Goal: Task Accomplishment & Management: Use online tool/utility

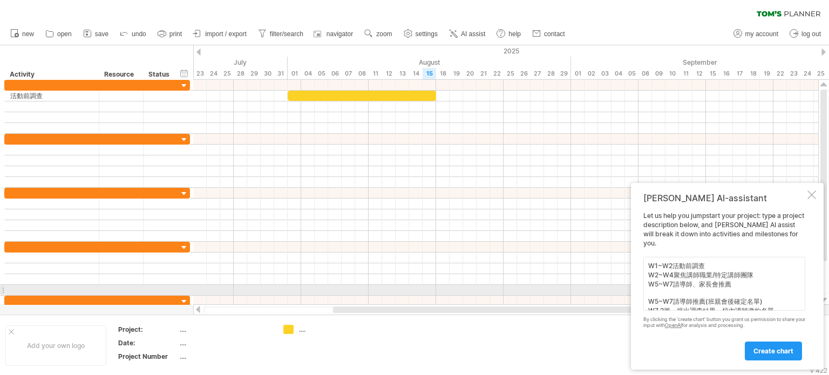
click at [666, 293] on textarea "W1~W2活動前調查 W2~W4聚焦講師職業/特定講師團隊 W5~W7請導師、家長會推薦 W5~W7請導師推薦(班親會後確定名單) W7 2籌、提出調查結果、…" at bounding box center [724, 284] width 162 height 54
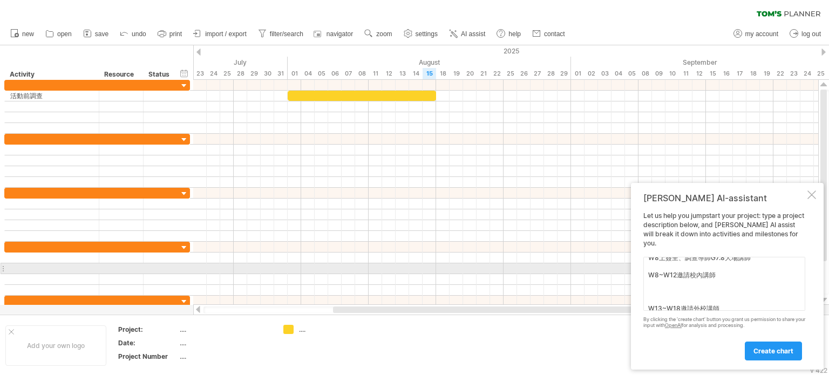
click at [656, 267] on textarea "W1~W2活動前調查 W2~W4聚焦講師職業/特定講師團隊 W5~W7請導師、家長會推薦 W5~W7請導師推薦(班親會後確定名單) W7 2籌、提出調查結果、…" at bounding box center [724, 284] width 162 height 54
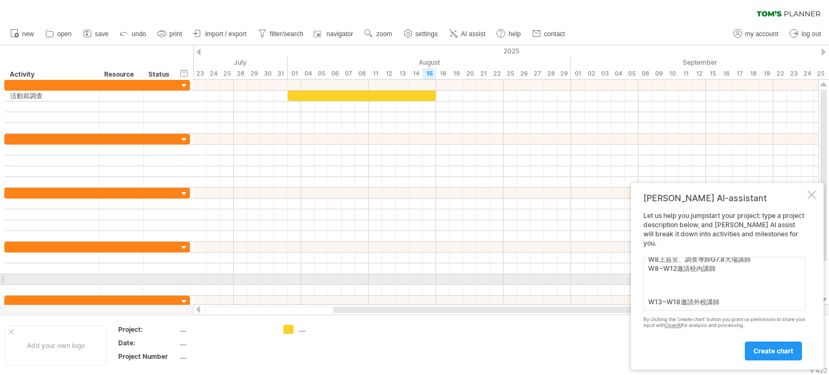
click at [658, 275] on textarea "W1~W2活動前調查 W2~W4聚焦講師職業/特定講師團隊 W5~W7請導師、家長會推薦 W5~W7請導師推薦(班親會後確定名單) W7 2籌、提出調查結果、…" at bounding box center [724, 284] width 162 height 54
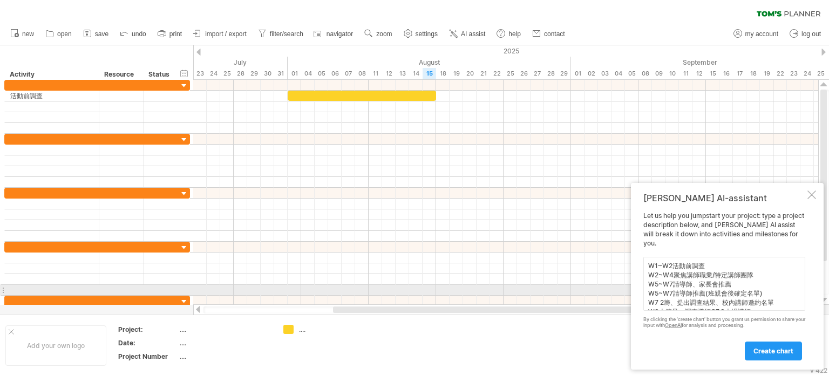
click at [732, 287] on textarea "W1~W2活動前調查 W2~W4聚焦講師職業/特定講師團隊 W5~W7請導師、家長會推薦 W5~W7請導師推薦(班親會後確定名單) W7 2籌、提出調查結果、…" at bounding box center [724, 284] width 162 height 54
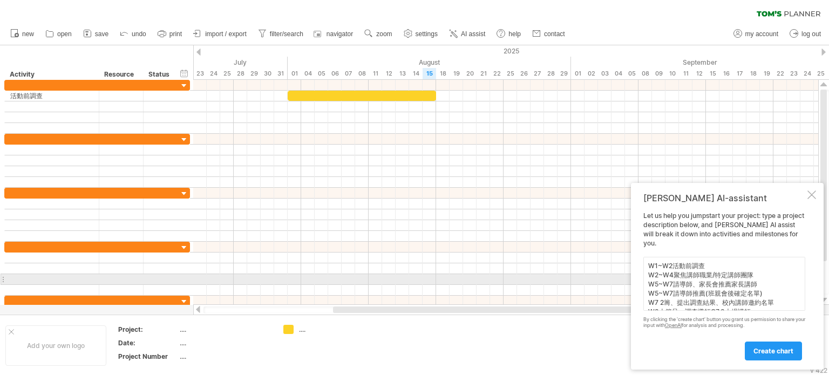
click at [668, 275] on textarea "W1~W2活動前調查 W2~W4聚焦講師職業/特定講師團隊 W5~W7請導師、家長會推薦家長講師 W5~W7請導師推薦(班親會後確定名單) W7 2籌、提出調…" at bounding box center [724, 284] width 162 height 54
click at [671, 276] on textarea "W1~W2活動前調查 W2~W4聚焦講師職業/特定講師團隊 W5~W7請導師、家長會推薦家長講師 W5~W7請導師推薦(班親會後確定名單) W7 2籌、提出調…" at bounding box center [724, 284] width 162 height 54
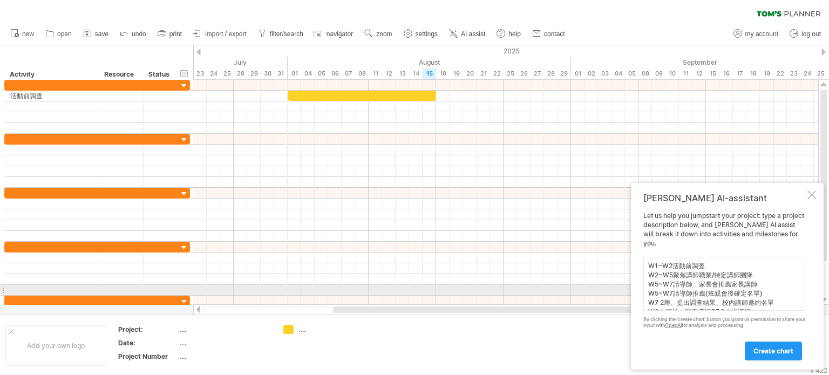
click at [658, 285] on textarea "W1~W2活動前調查 W2~W5聚焦講師職業/特定講師團隊 W5~W7請導師、家長會推薦家長講師 W5~W7請導師推薦(班親會後確定名單) W7 2籌、提出調…" at bounding box center [724, 284] width 162 height 54
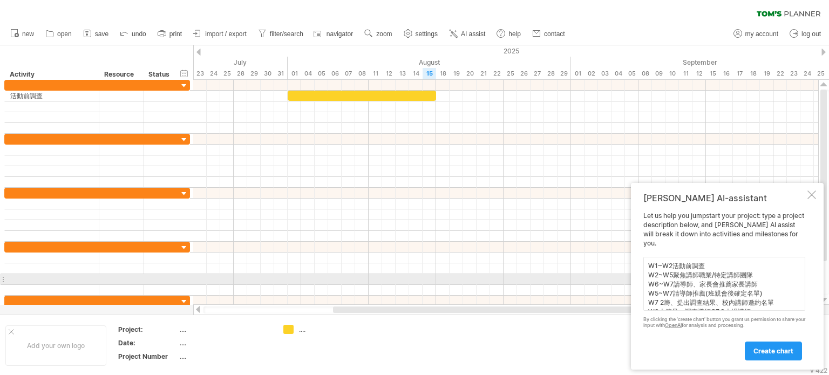
click at [728, 276] on textarea "W1~W2活動前調查 W2~W5聚焦講師職業/特定講師團隊 W6~W7請導師、家長會推薦家長講師 W5~W7請導師推薦(班親會後確定名單) W7 2籌、提出調…" at bounding box center [724, 284] width 162 height 54
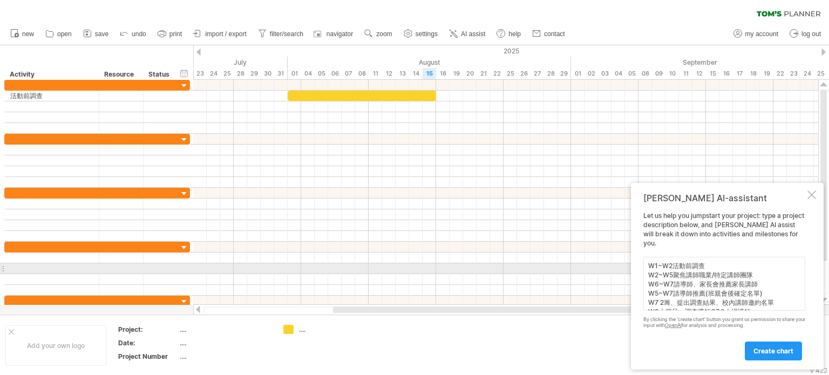
drag, startPoint x: 674, startPoint y: 276, endPoint x: 737, endPoint y: 272, distance: 63.2
click at [737, 272] on textarea "W1~W2活動前調查 W2~W5聚焦講師職業/特定講師團隊 W6~W7請導師、家長會推薦家長講師 W5~W7請導師推薦(班親會後確定名單) W7 2籌、提出調…" at bounding box center [724, 284] width 162 height 54
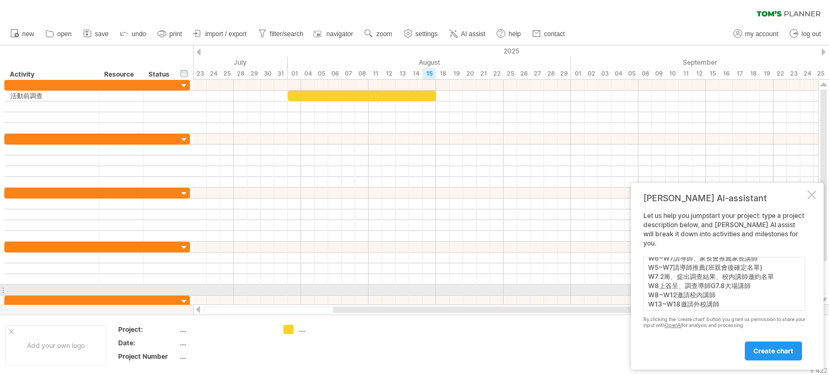
scroll to position [37, 0]
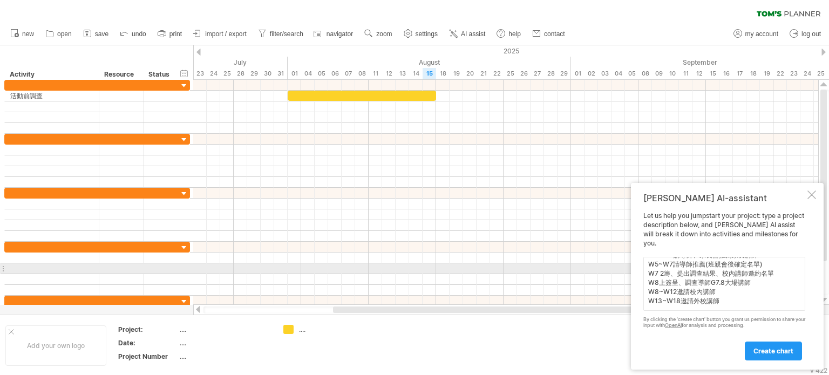
drag, startPoint x: 762, startPoint y: 266, endPoint x: 647, endPoint y: 268, distance: 114.9
click at [647, 268] on textarea "W1~W2活動前調查 W2~W5學生團隊依活動前調查聚焦講師領域及名單 W6~W7請導師、家長會推薦家長講師 W5~W7請導師推薦(班親會後確定名單) W7 …" at bounding box center [724, 284] width 162 height 54
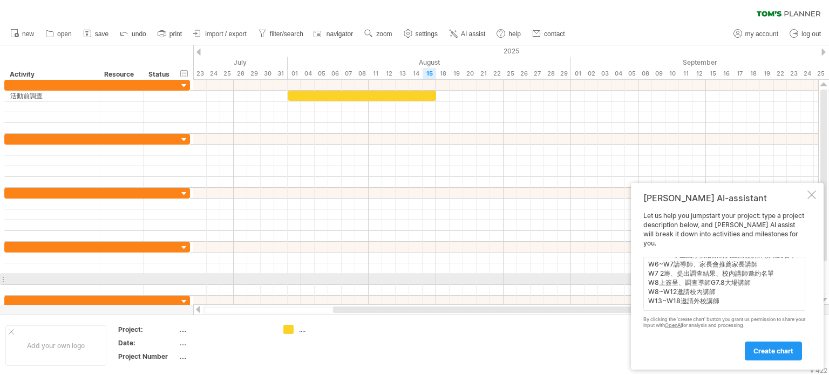
drag, startPoint x: 669, startPoint y: 274, endPoint x: 675, endPoint y: 276, distance: 5.6
click at [675, 276] on textarea "W1~W2活動前調查 W2~W5學生團隊依活動前調查聚焦講師領域及名單 W6~W7請導師、家長會推薦家長講師 W7 2籌、提出調查結果、校內講師邀約名單 W8…" at bounding box center [724, 284] width 162 height 54
drag, startPoint x: 723, startPoint y: 283, endPoint x: 711, endPoint y: 283, distance: 11.9
click at [711, 283] on textarea "W1~W2活動前調查 W2~W5學生團隊依活動前調查聚焦講師領域及名單 W6~W7請導師、家長會推薦家長講師 W7 2籌：確認辦理日期、提出調查結果、校內講師…" at bounding box center [724, 284] width 162 height 54
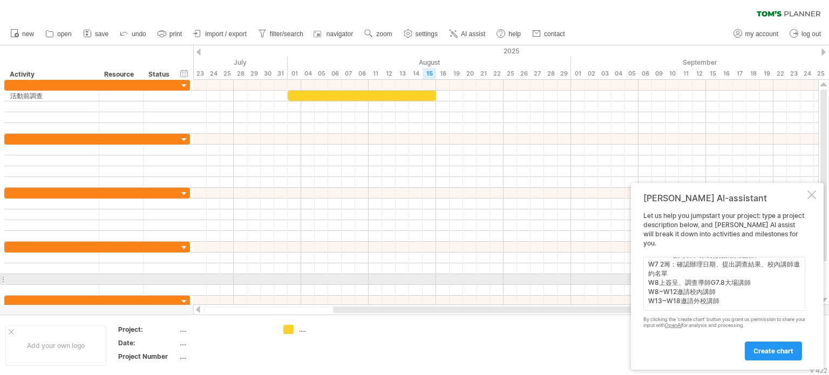
drag, startPoint x: 695, startPoint y: 284, endPoint x: 686, endPoint y: 284, distance: 9.7
click at [686, 284] on textarea "W1~W2活動前調查 W2~W5學生團隊依活動前調查聚焦講師領域及名單 W6~W7請導師、家長會推薦家長講師 W7 2籌：確認辦理日期、提出調查結果、校內講師…" at bounding box center [724, 284] width 162 height 54
drag, startPoint x: 729, startPoint y: 284, endPoint x: 717, endPoint y: 285, distance: 11.9
click at [717, 285] on textarea "W1~W2活動前調查 W2~W5學生團隊依活動前調查聚焦講師領域及名單 W6~W7請導師、家長會推薦家長講師 W7 2籌：確認辦理日期、提出調查結果、校內講師…" at bounding box center [724, 284] width 162 height 54
click at [683, 284] on textarea "W1~W2活動前調查 W2~W5學生團隊依活動前調查聚焦講師領域及名單 W6~W7請導師、家長會推薦家長講師 W7 2籌：確認辦理日期、提出調查結果、校內講師…" at bounding box center [724, 284] width 162 height 54
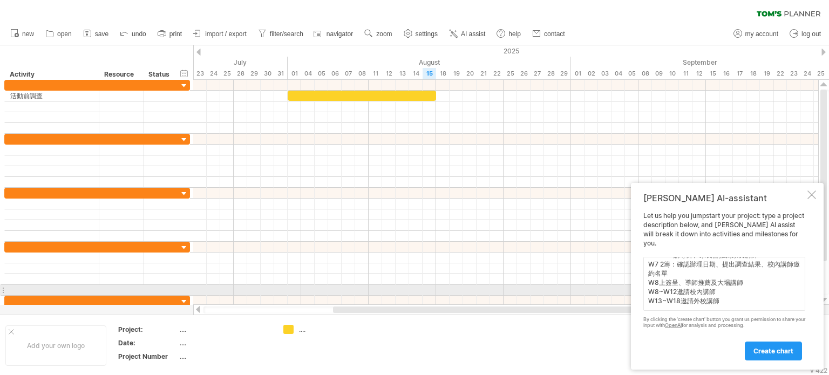
click at [681, 286] on textarea "W1~W2活動前調查 W2~W5學生團隊依活動前調查聚焦講師領域及名單 W6~W7請導師、家長會推薦家長講師 W7 2籌：確認辦理日期、提出調查結果、校內講師…" at bounding box center [724, 284] width 162 height 54
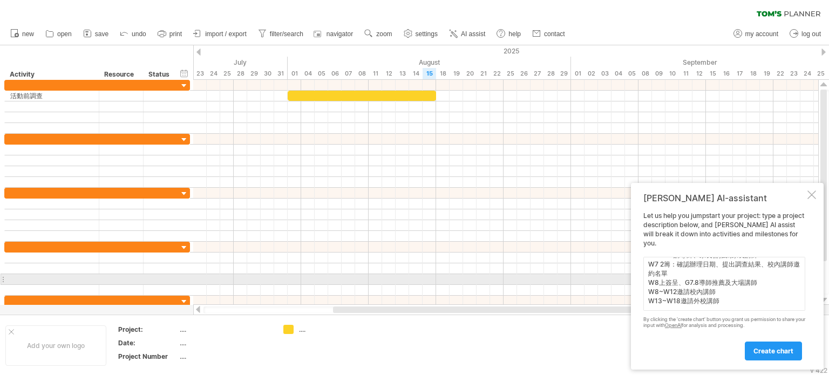
click at [728, 284] on textarea "W1~W2活動前調查 W2~W5學生團隊依活動前調查聚焦講師領域及名單 W6~W7請導師、家長會推薦家長講師 W7 2籌：確認辦理日期、提出調查結果、校內講師…" at bounding box center [724, 284] width 162 height 54
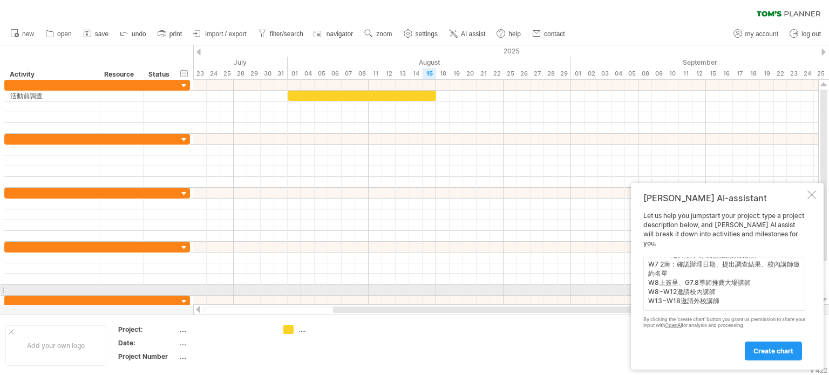
click at [688, 295] on textarea "W1~W2活動前調查 W2~W5學生團隊依活動前調查聚焦講師領域及名單 W6~W7請導師、家長會推薦家長講師 W7 2籌：確認辦理日期、提出調查結果、校內講師…" at bounding box center [724, 284] width 162 height 54
click at [715, 293] on textarea "W1~W2活動前調查 W2~W5學生團隊依活動前調查聚焦講師領域及名單 W6~W7請導師、家長會推薦家長講師 W7 2籌：確認辦理日期、提出調查結果、校內講師…" at bounding box center [724, 284] width 162 height 54
drag, startPoint x: 714, startPoint y: 294, endPoint x: 739, endPoint y: 291, distance: 25.0
click at [739, 291] on textarea "W1~W2活動前調查 W2~W5學生團隊依活動前調查聚焦講師領域及名單 W6~W7請導師、家長會推薦家長講師 W7 2籌：確認辦理日期、提出調查結果、校內講師…" at bounding box center [724, 284] width 162 height 54
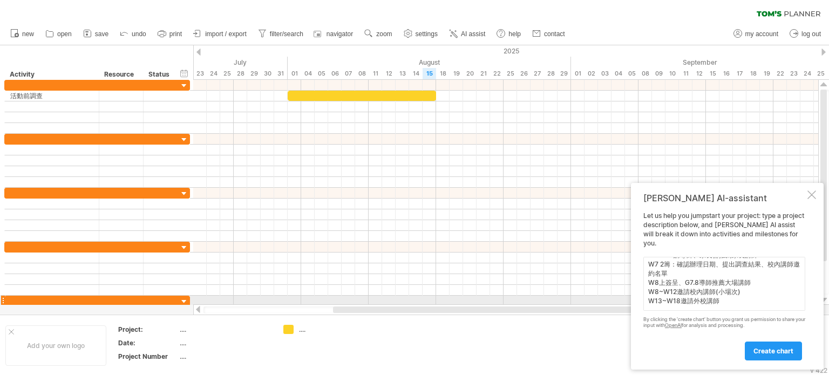
click at [740, 302] on textarea "W1~W2活動前調查 W2~W5學生團隊依活動前調查聚焦講師領域及名單 W6~W7請導師、家長會推薦家長講師 W7 2籌：確認辦理日期、提出調查結果、校內講師…" at bounding box center [724, 284] width 162 height 54
type textarea "W1~W2活動前調查 W2~W5學生團隊依活動前調查聚焦講師領域及名單 W6~W7請導師、家長會推薦家長講師 W7 2籌：確認辦理日期、提出調查結果、校內講師…"
click at [787, 353] on span "create chart" at bounding box center [773, 351] width 40 height 8
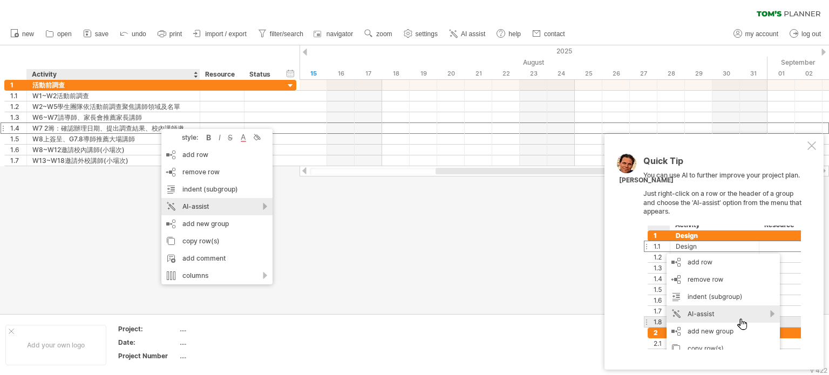
click at [218, 208] on div "AI-assist" at bounding box center [216, 206] width 111 height 17
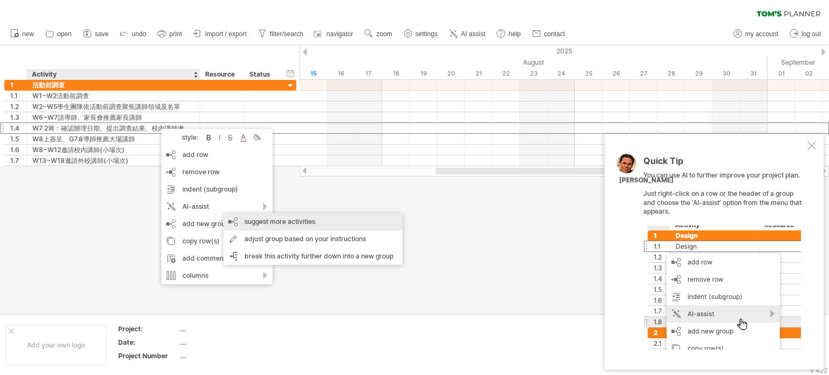
click at [286, 225] on div "suggest more activities" at bounding box center [312, 221] width 179 height 17
click at [0, 0] on div at bounding box center [0, 0] width 0 height 0
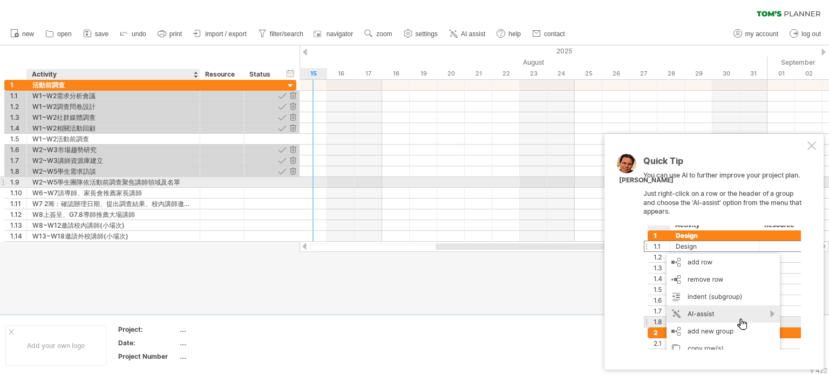
click at [92, 181] on div "W2~W5學生團隊依活動前調查聚焦講師領域及名單" at bounding box center [113, 182] width 162 height 10
click at [87, 183] on input "**********" at bounding box center [113, 182] width 162 height 10
drag, startPoint x: 181, startPoint y: 180, endPoint x: 81, endPoint y: 179, distance: 99.8
click at [81, 179] on input "**********" at bounding box center [113, 182] width 162 height 10
click at [56, 181] on input "**********" at bounding box center [113, 182] width 162 height 10
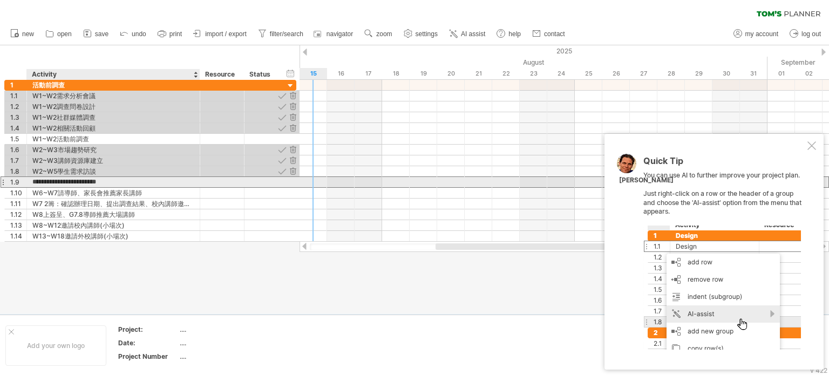
click at [56, 181] on input "**********" at bounding box center [113, 182] width 162 height 10
click at [51, 181] on input "**********" at bounding box center [113, 182] width 162 height 10
click at [58, 181] on input "**********" at bounding box center [113, 182] width 162 height 10
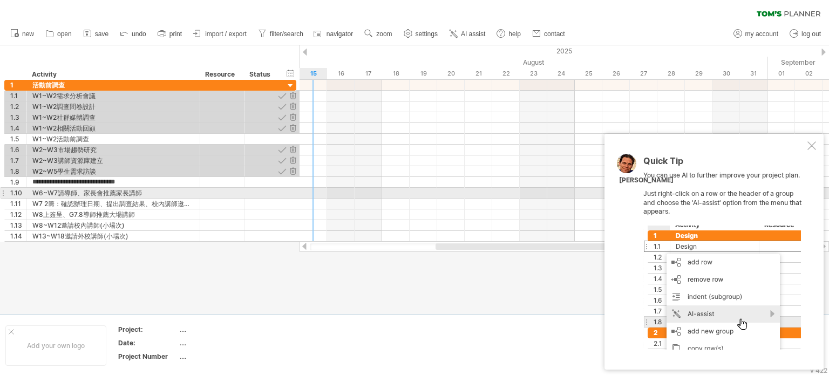
type input "**********"
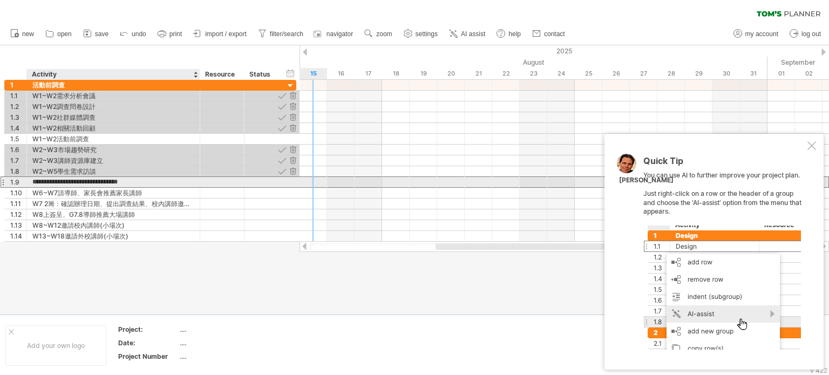
drag, startPoint x: 110, startPoint y: 180, endPoint x: 58, endPoint y: 183, distance: 51.3
click at [58, 183] on input "**********" at bounding box center [113, 182] width 162 height 10
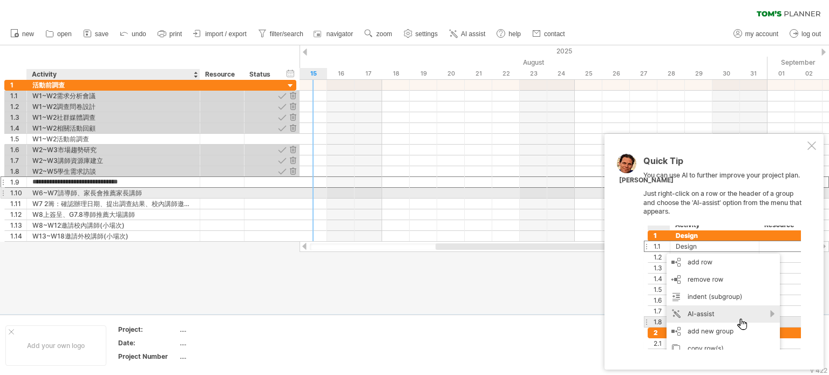
click at [58, 188] on div "W6~W7請導師、家長會推薦家長講師" at bounding box center [113, 193] width 162 height 10
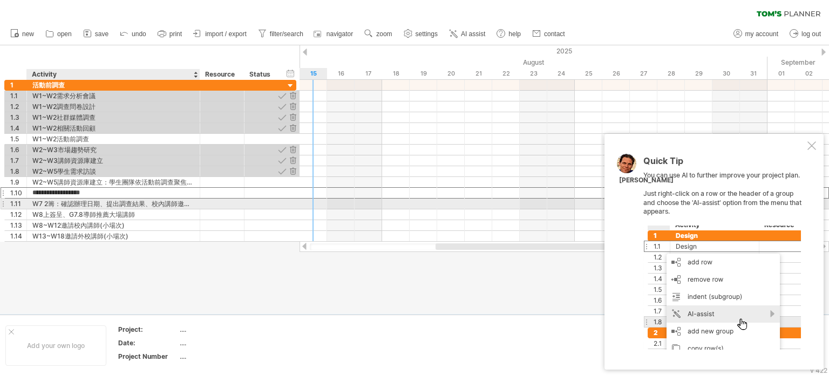
paste input "********"
type input "**********"
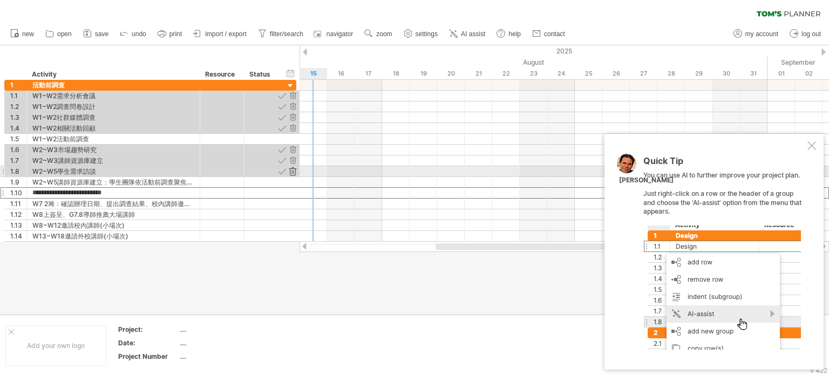
click at [291, 169] on div at bounding box center [293, 171] width 10 height 10
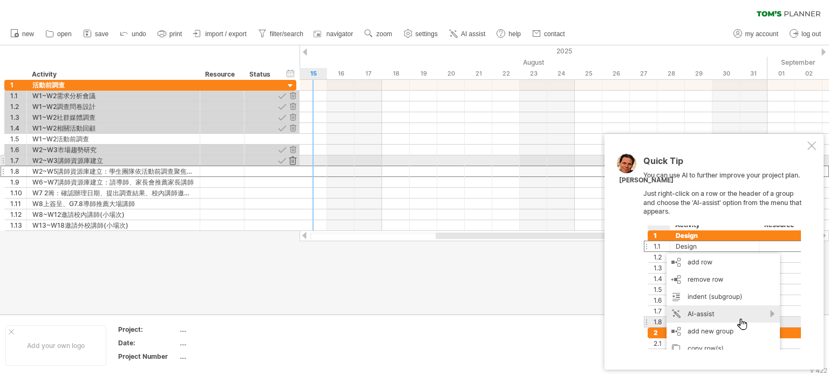
click at [291, 161] on div at bounding box center [293, 160] width 10 height 10
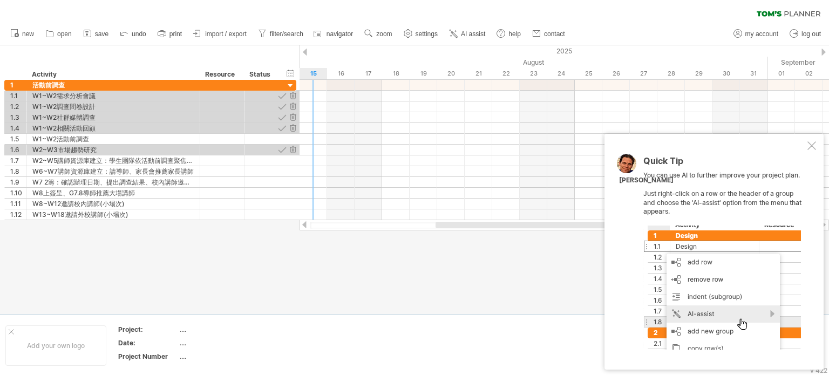
click at [291, 161] on div "**********" at bounding box center [150, 160] width 292 height 11
click at [294, 147] on div at bounding box center [293, 150] width 10 height 10
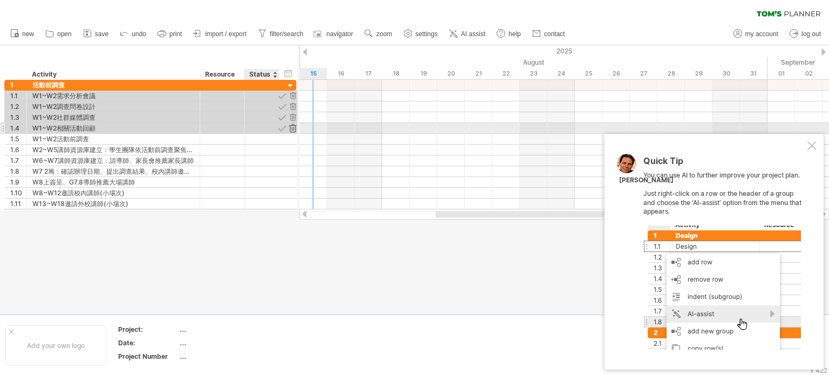
click at [293, 127] on div at bounding box center [293, 128] width 10 height 10
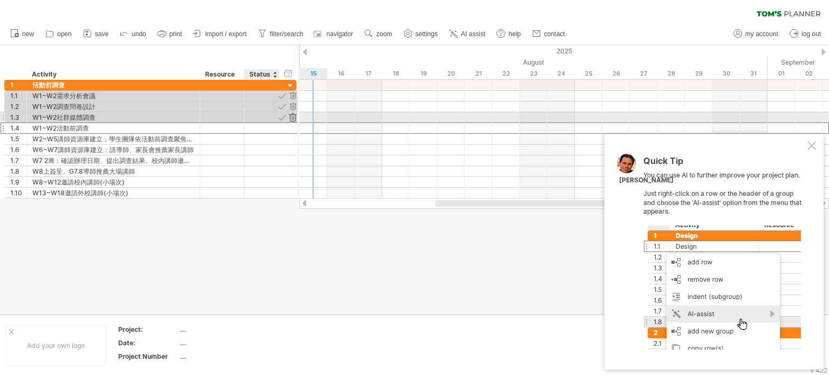
click at [292, 118] on div at bounding box center [293, 117] width 10 height 10
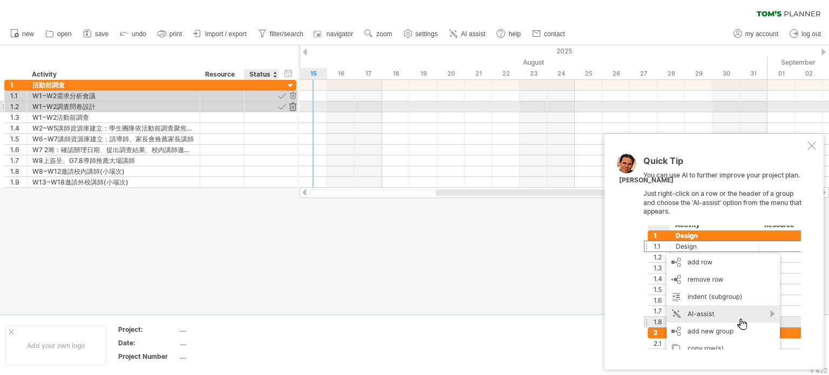
click at [291, 107] on div at bounding box center [293, 106] width 10 height 10
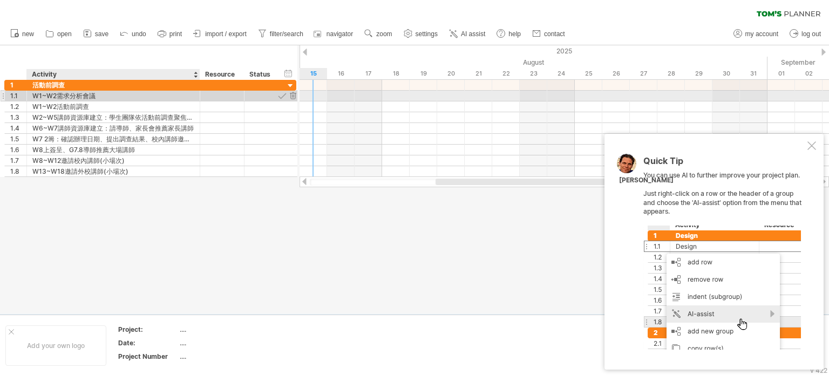
click at [115, 97] on div "W1~W2需求分析會議" at bounding box center [113, 96] width 162 height 10
click at [0, 0] on input "**********" at bounding box center [0, 0] width 0 height 0
click at [125, 99] on input "**********" at bounding box center [113, 96] width 162 height 10
drag, startPoint x: 107, startPoint y: 95, endPoint x: 32, endPoint y: 95, distance: 74.4
click at [32, 95] on input "**********" at bounding box center [113, 96] width 162 height 10
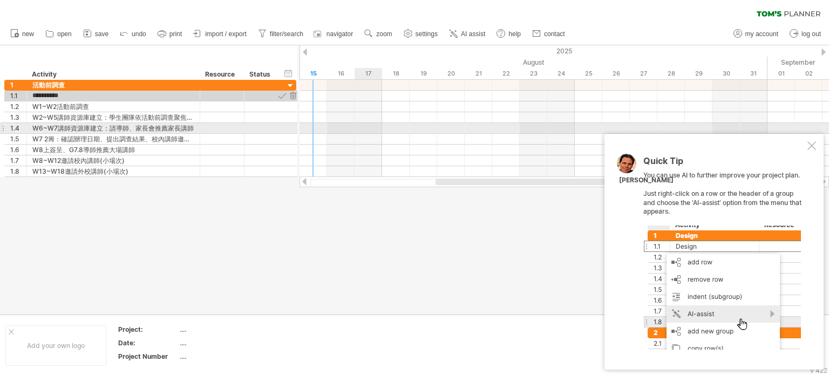
type input "**********"
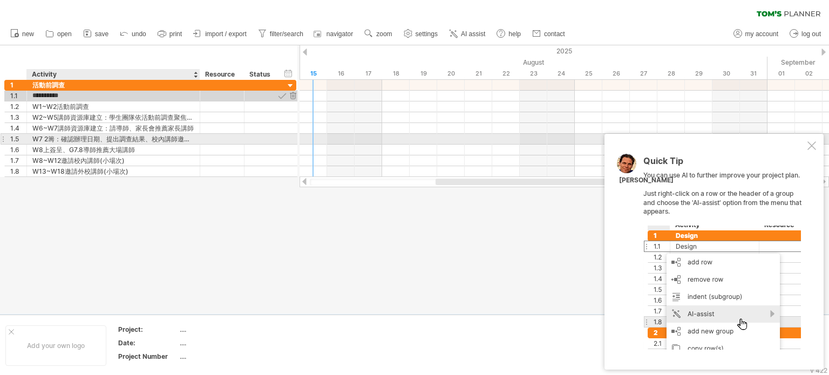
click at [52, 139] on div "W7 2籌：確認辦理日期、提出調查結果、校內講師邀約名單" at bounding box center [113, 139] width 162 height 10
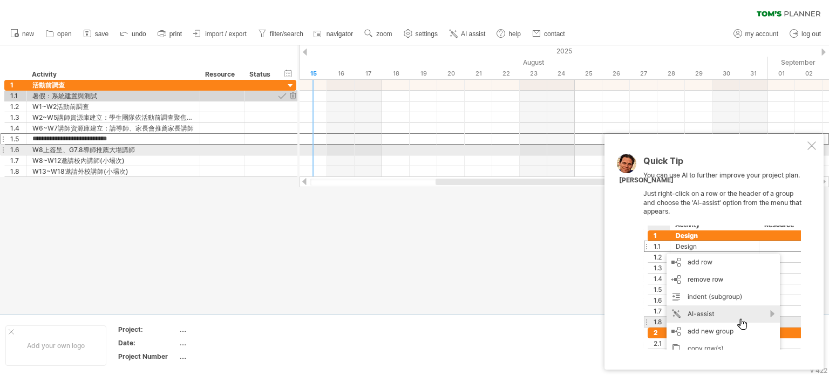
click at [809, 148] on div at bounding box center [811, 145] width 9 height 9
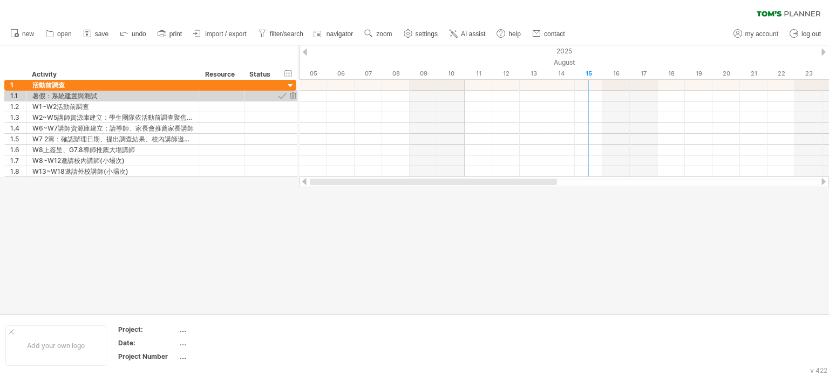
drag, startPoint x: 549, startPoint y: 181, endPoint x: 291, endPoint y: 179, distance: 257.3
click at [290, 181] on div "Trying to reach [DOMAIN_NAME] Connected again... 0% clear filter new 1" at bounding box center [414, 187] width 829 height 375
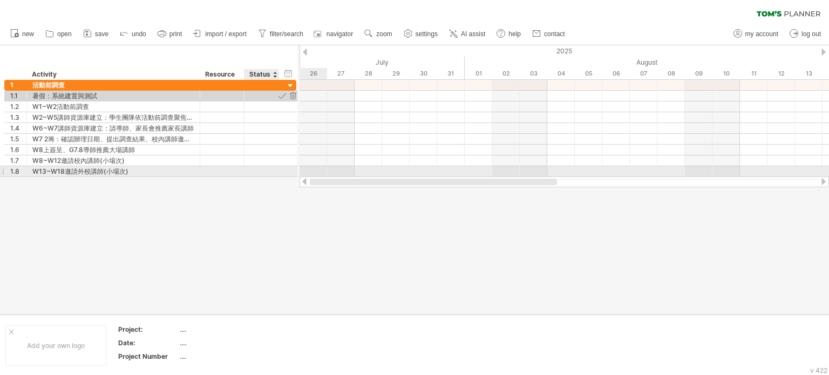
drag, startPoint x: 451, startPoint y: 182, endPoint x: 297, endPoint y: 163, distance: 154.9
click at [265, 177] on div "Trying to reach [DOMAIN_NAME] Connected again... 0% clear filter new 1" at bounding box center [414, 187] width 829 height 375
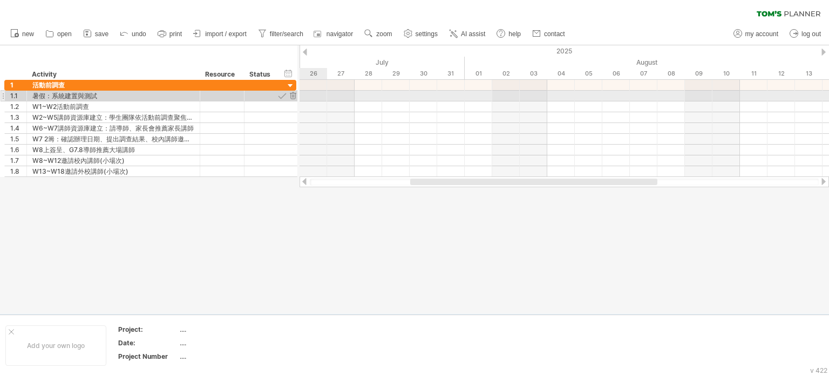
click at [309, 97] on div at bounding box center [563, 96] width 529 height 11
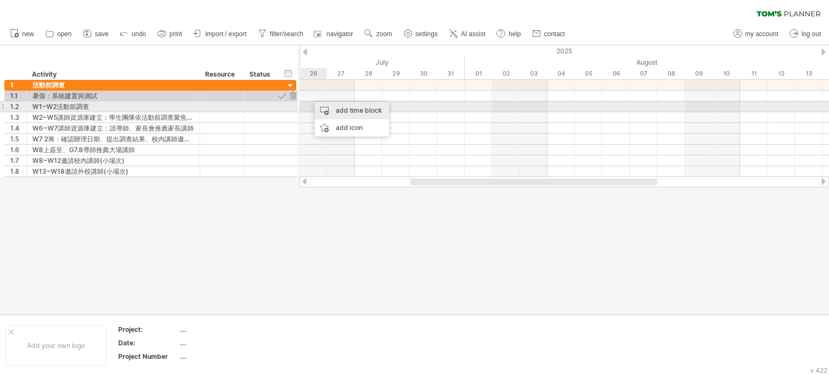
click at [330, 111] on div "add time block" at bounding box center [351, 110] width 74 height 17
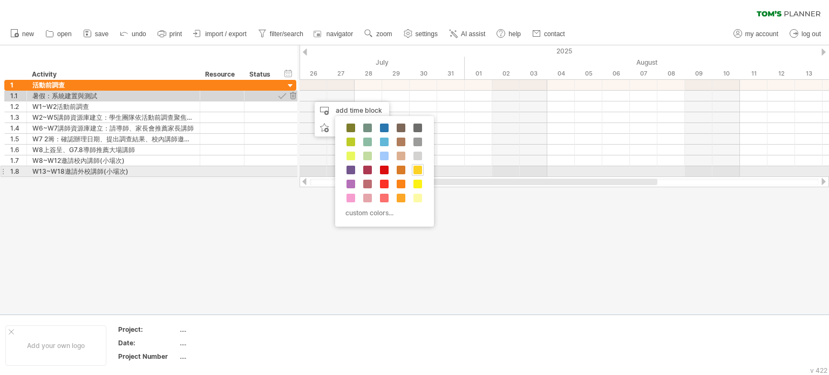
click at [419, 172] on span at bounding box center [417, 170] width 9 height 9
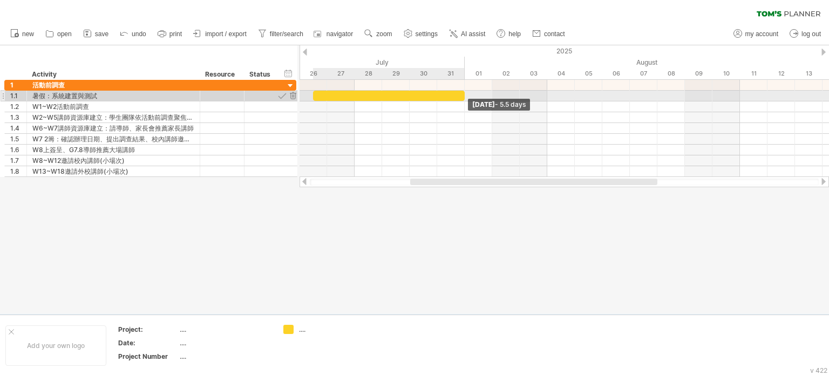
drag, startPoint x: 341, startPoint y: 98, endPoint x: 460, endPoint y: 98, distance: 119.2
click at [460, 98] on div at bounding box center [389, 96] width 152 height 10
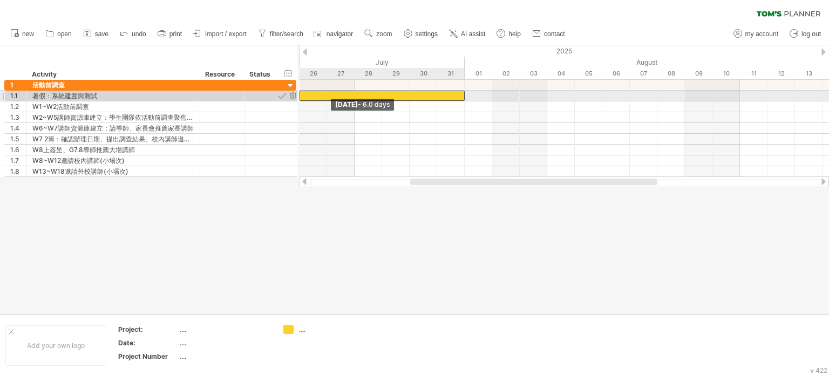
drag, startPoint x: 313, startPoint y: 94, endPoint x: 305, endPoint y: 94, distance: 8.6
click at [305, 94] on div at bounding box center [381, 96] width 165 height 10
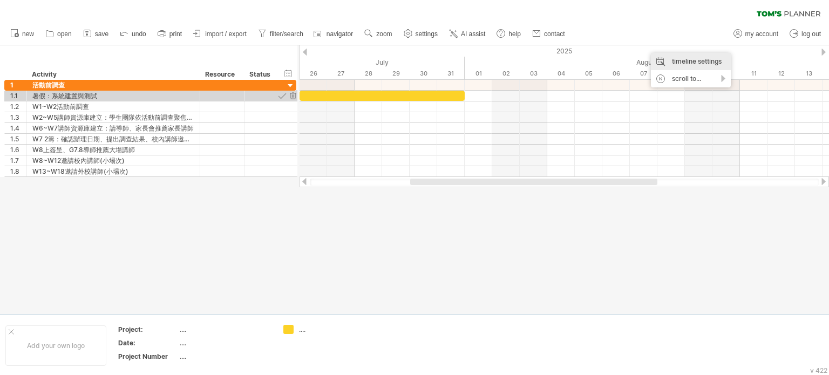
click at [678, 65] on div "timeline settings" at bounding box center [691, 61] width 80 height 17
select select "*"
select select "**"
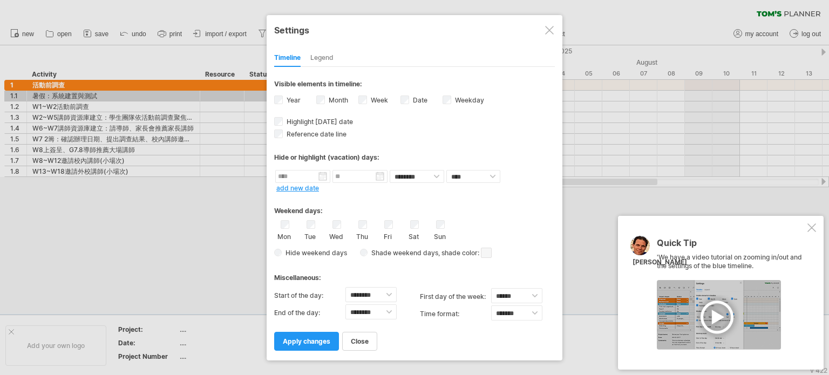
click at [322, 344] on span "apply changes" at bounding box center [306, 341] width 47 height 8
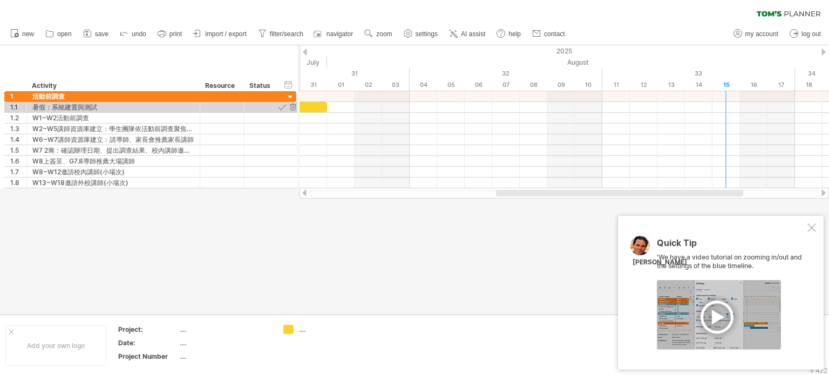
drag, startPoint x: 520, startPoint y: 194, endPoint x: 580, endPoint y: 200, distance: 60.8
click at [580, 200] on div "Trying to reach [DOMAIN_NAME] Connected again... 0% clear filter new 1" at bounding box center [414, 187] width 829 height 375
click at [509, 72] on div "32" at bounding box center [505, 73] width 193 height 11
click at [531, 77] on div "timeline settings" at bounding box center [545, 77] width 80 height 17
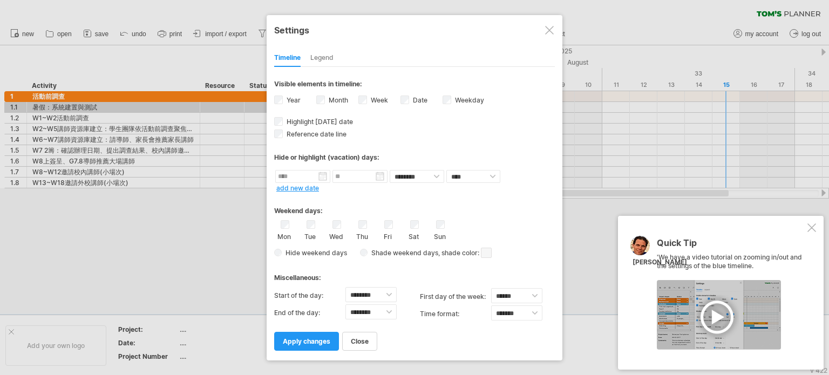
click at [334, 228] on div "Wed" at bounding box center [336, 230] width 13 height 20
click at [321, 346] on link "apply changes" at bounding box center [306, 341] width 65 height 19
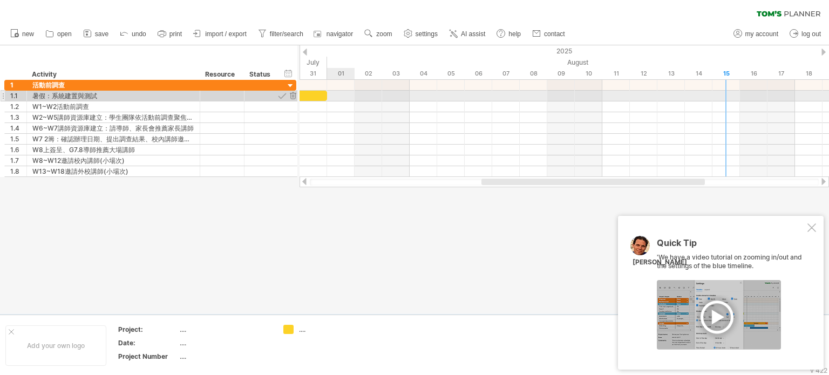
click at [334, 98] on div at bounding box center [563, 96] width 529 height 11
click at [386, 100] on div at bounding box center [563, 96] width 529 height 11
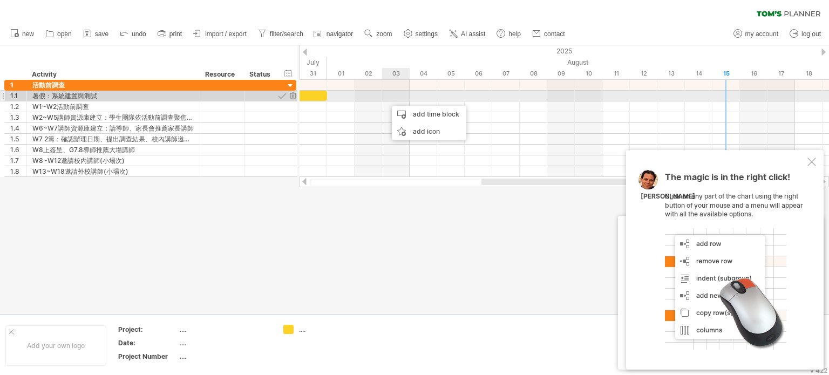
click at [386, 100] on div at bounding box center [563, 96] width 529 height 11
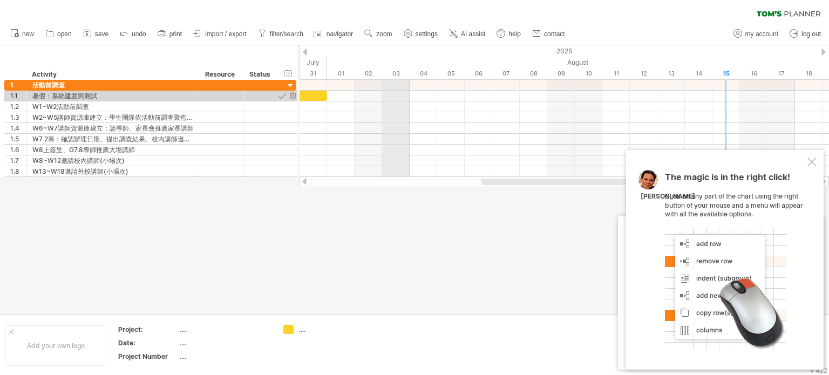
click at [386, 75] on div "03" at bounding box center [396, 73] width 28 height 11
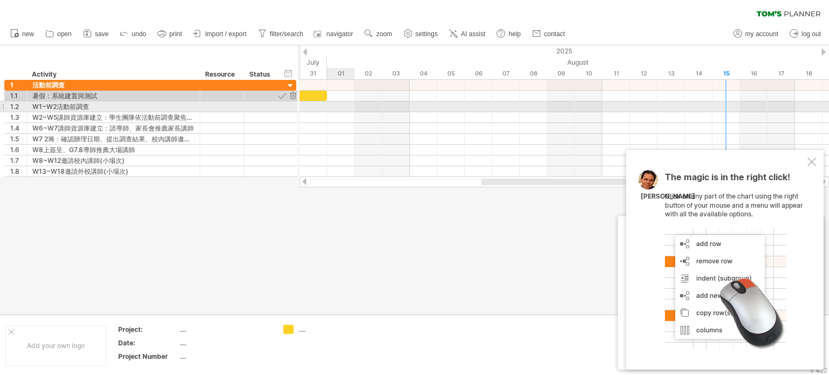
click at [339, 107] on div at bounding box center [563, 106] width 529 height 11
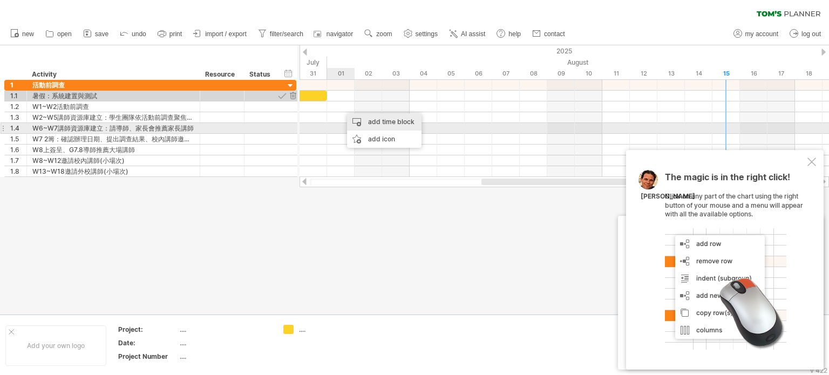
click at [382, 124] on div "add time block" at bounding box center [384, 121] width 74 height 17
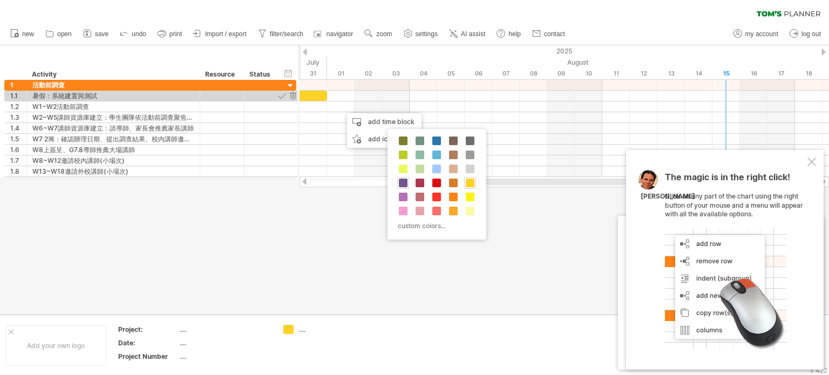
click at [404, 183] on span at bounding box center [403, 183] width 9 height 9
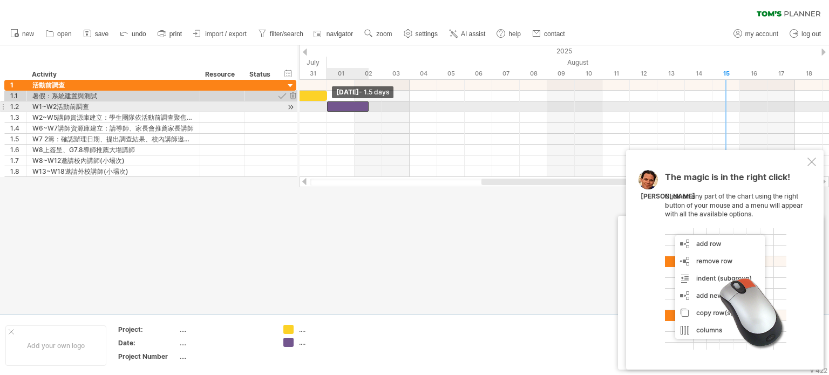
drag, startPoint x: 339, startPoint y: 107, endPoint x: 329, endPoint y: 107, distance: 9.7
click at [329, 107] on div at bounding box center [348, 106] width 42 height 10
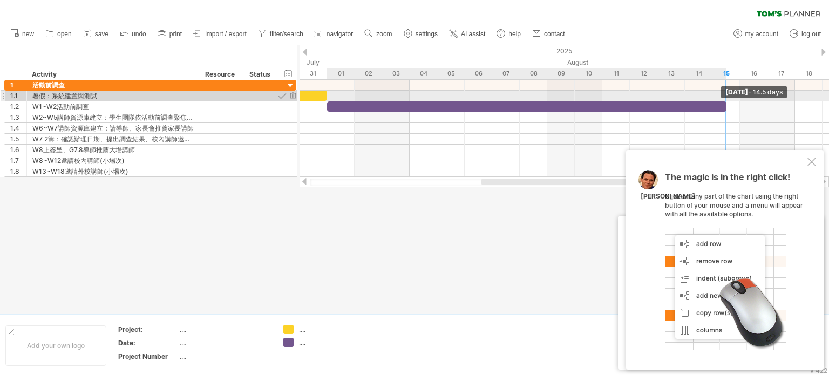
drag, startPoint x: 367, startPoint y: 108, endPoint x: 721, endPoint y: 96, distance: 353.6
click at [721, 96] on div "[DATE] - 14.5 days [DATE] - 1.5 days" at bounding box center [563, 128] width 529 height 97
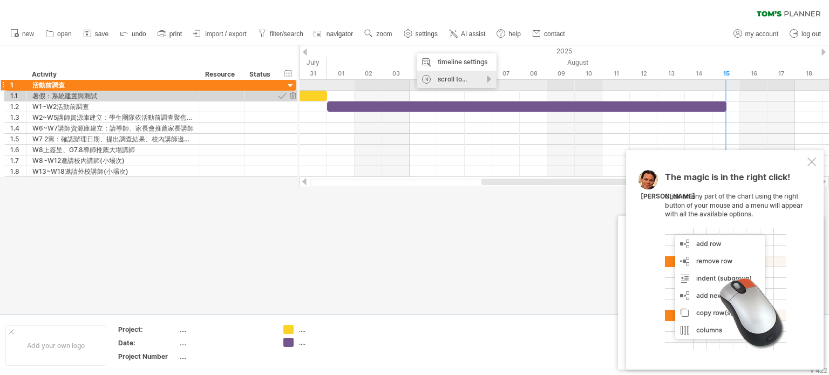
click at [442, 81] on div "scroll to..." at bounding box center [456, 79] width 80 height 17
click at [493, 78] on div "scroll to..." at bounding box center [456, 79] width 80 height 17
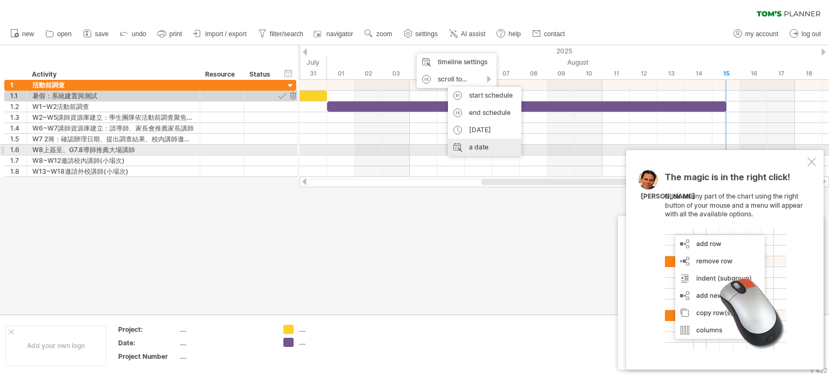
click at [482, 146] on div "a date" at bounding box center [484, 147] width 73 height 17
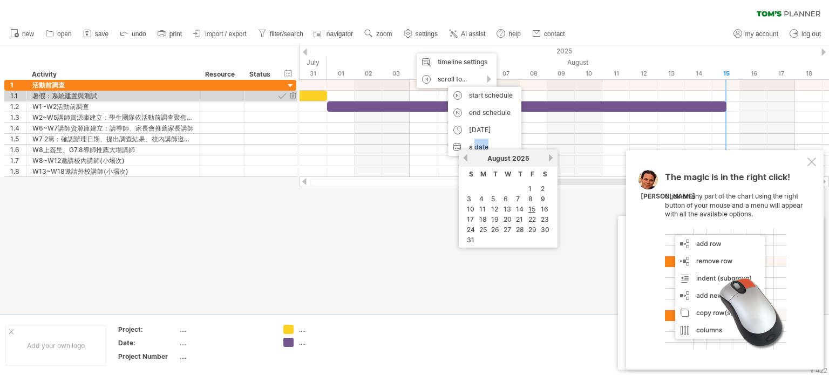
click at [517, 53] on div "2025" at bounding box center [740, 50] width 2586 height 11
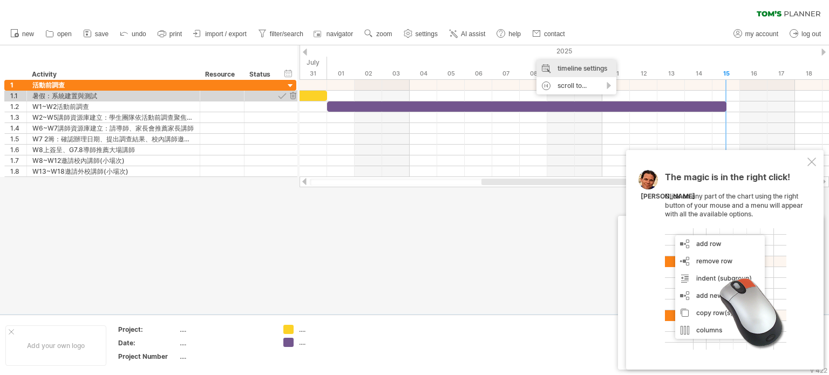
click at [569, 71] on div "timeline settings" at bounding box center [576, 68] width 80 height 17
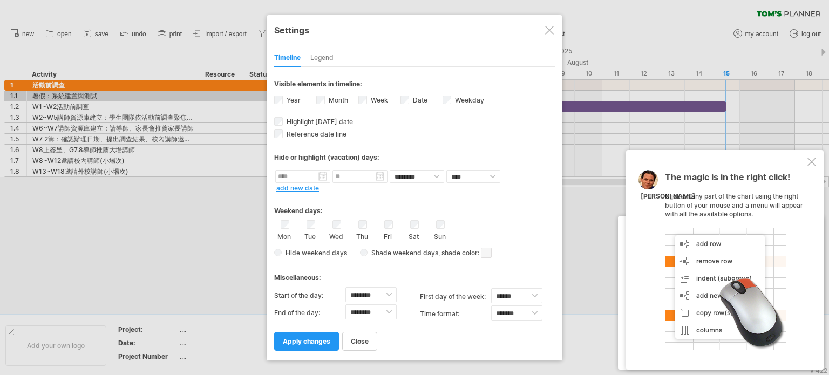
click at [415, 229] on div "Sat" at bounding box center [413, 230] width 13 height 20
click at [315, 341] on span "apply changes" at bounding box center [306, 341] width 47 height 8
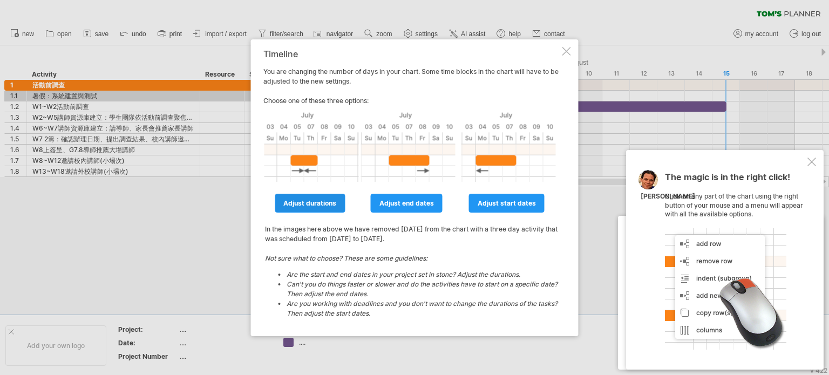
click at [310, 207] on span "adjust durations" at bounding box center [309, 203] width 53 height 8
click at [310, 207] on div at bounding box center [414, 179] width 829 height 269
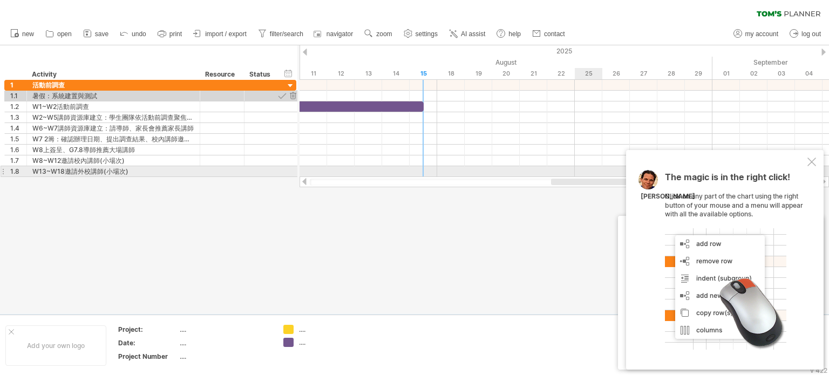
drag, startPoint x: 489, startPoint y: 181, endPoint x: 575, endPoint y: 171, distance: 85.8
click at [575, 171] on div "Trying to reach [DOMAIN_NAME] Connected again... 0% clear filter new 1" at bounding box center [414, 187] width 829 height 375
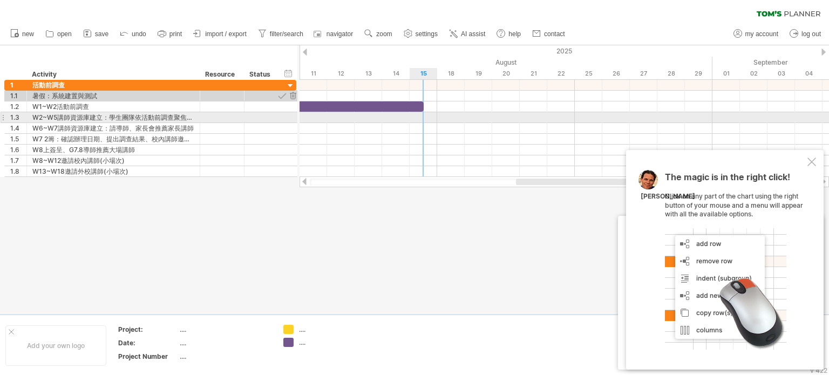
click at [429, 119] on div at bounding box center [563, 117] width 529 height 11
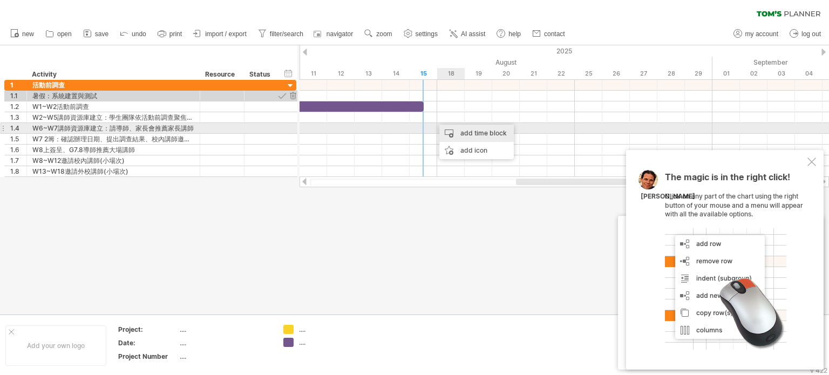
click at [470, 133] on div "add time block" at bounding box center [476, 133] width 74 height 17
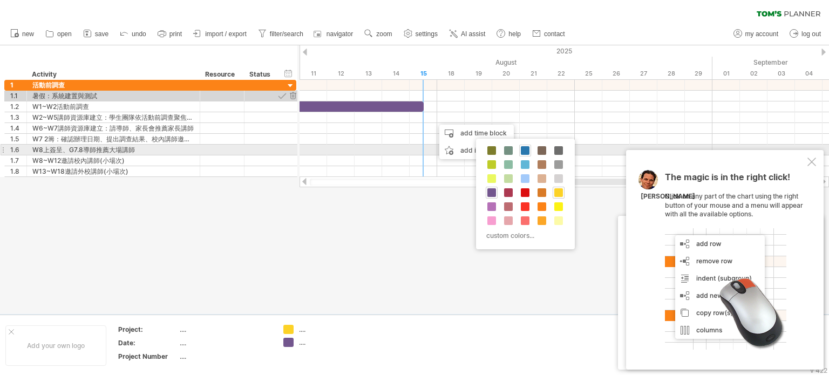
click at [523, 153] on span at bounding box center [525, 150] width 9 height 9
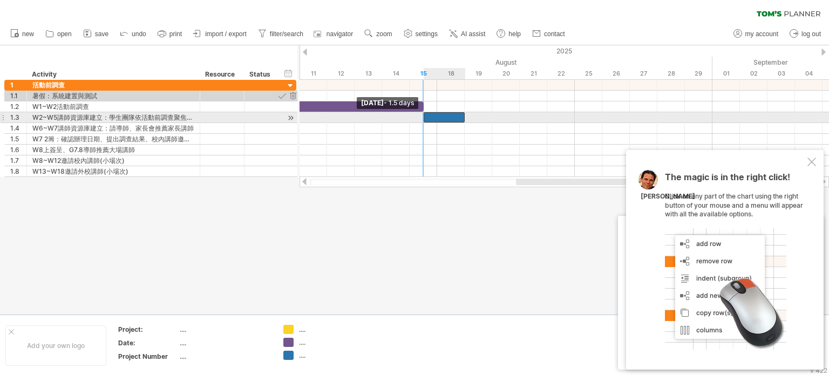
drag, startPoint x: 435, startPoint y: 117, endPoint x: 427, endPoint y: 118, distance: 8.3
click at [427, 118] on div at bounding box center [444, 117] width 42 height 10
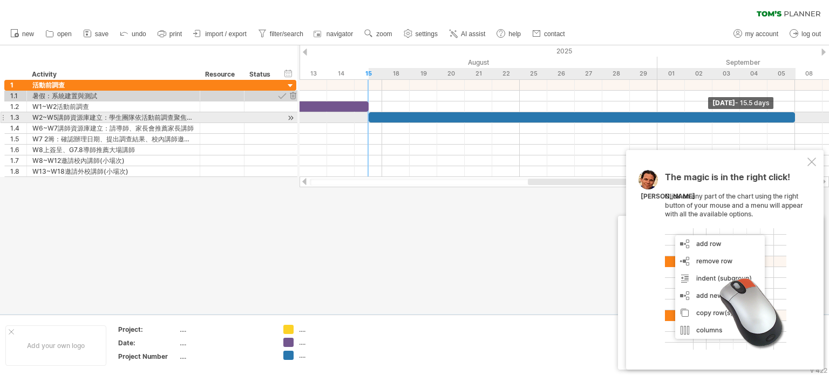
drag, startPoint x: 464, startPoint y: 117, endPoint x: 792, endPoint y: 117, distance: 328.0
click at [792, 117] on span at bounding box center [794, 117] width 4 height 10
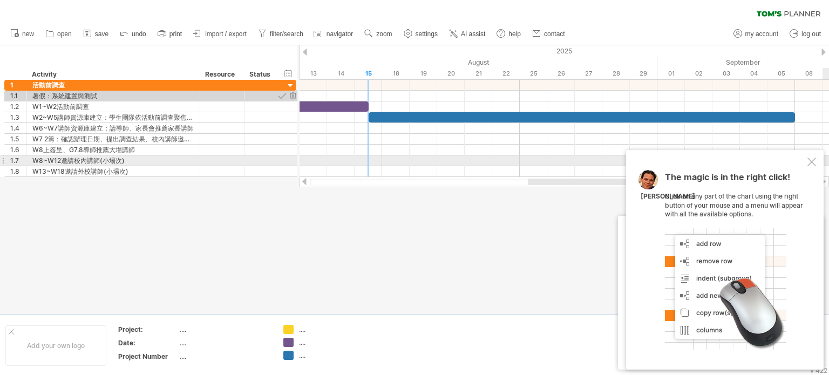
click at [811, 164] on div at bounding box center [811, 162] width 9 height 9
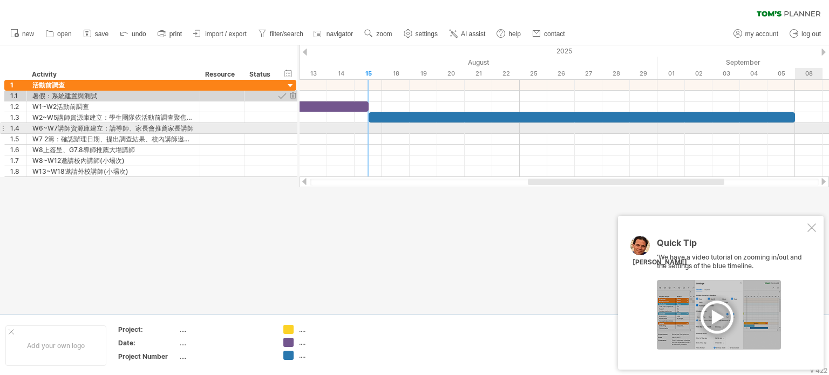
click at [804, 128] on div at bounding box center [563, 128] width 529 height 11
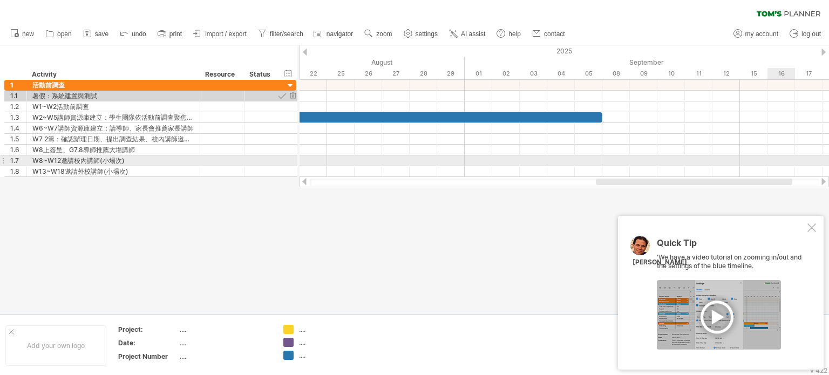
drag, startPoint x: 721, startPoint y: 182, endPoint x: 789, endPoint y: 165, distance: 70.3
click at [789, 165] on div "Trying to reach [DOMAIN_NAME] Connected again... 0% clear filter new 1" at bounding box center [414, 187] width 829 height 375
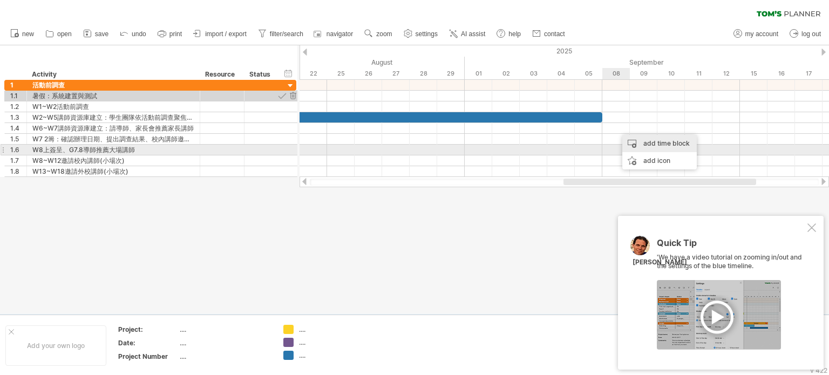
click at [641, 145] on div "add time block" at bounding box center [659, 143] width 74 height 17
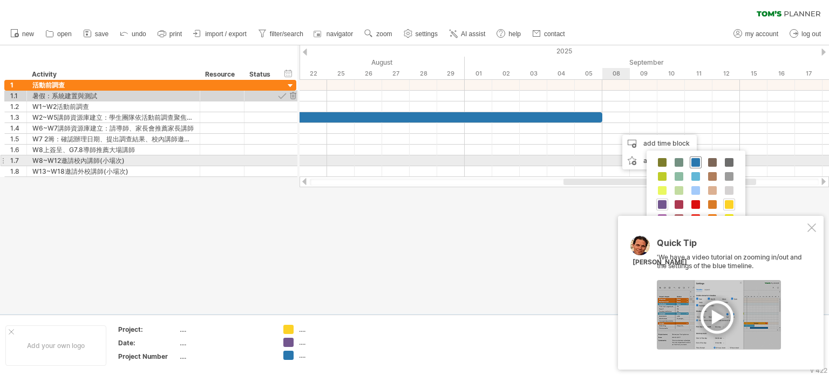
click at [695, 162] on span at bounding box center [695, 162] width 9 height 9
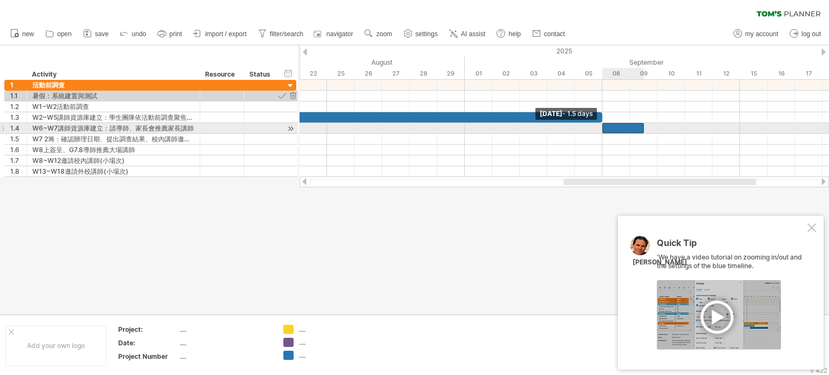
drag, startPoint x: 613, startPoint y: 127, endPoint x: 605, endPoint y: 127, distance: 7.6
click at [605, 127] on div at bounding box center [623, 128] width 42 height 10
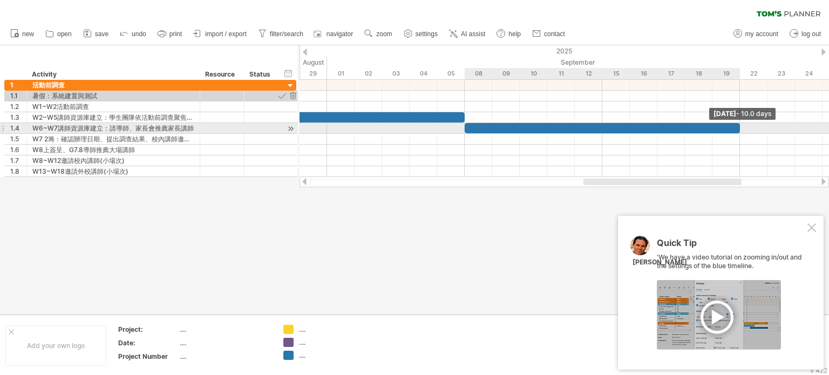
drag, startPoint x: 645, startPoint y: 126, endPoint x: 740, endPoint y: 124, distance: 95.0
click at [740, 124] on span at bounding box center [739, 128] width 4 height 10
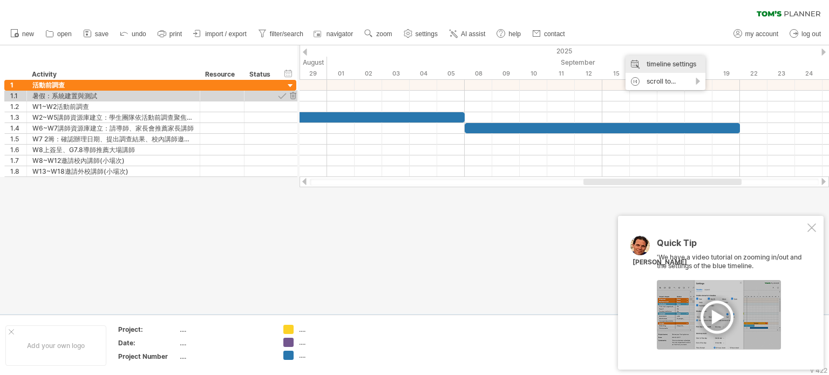
click at [659, 63] on div "timeline settings" at bounding box center [665, 64] width 80 height 17
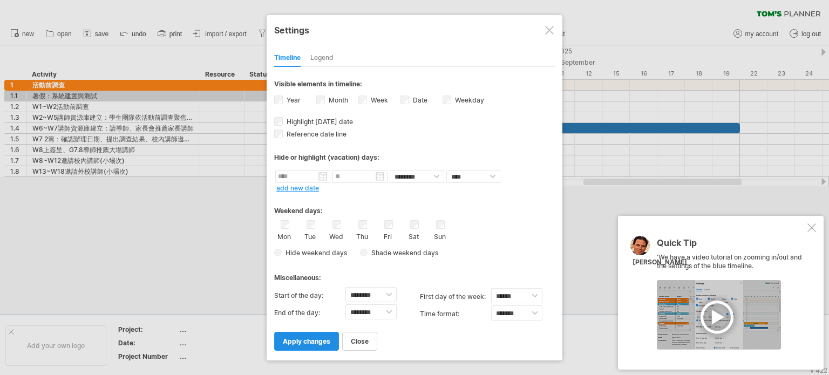
click at [306, 347] on link "apply changes" at bounding box center [306, 341] width 65 height 19
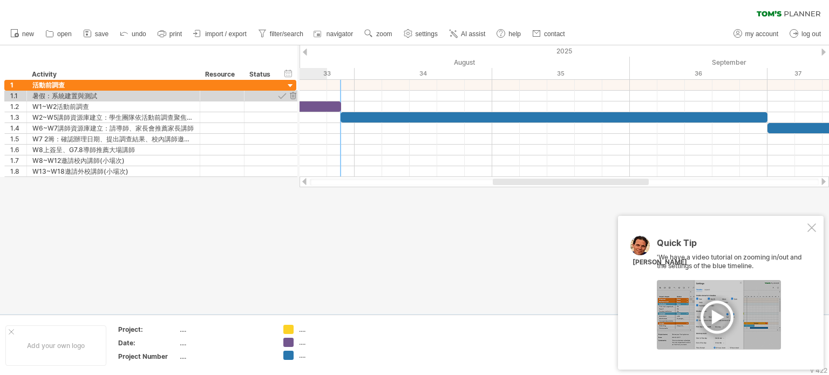
drag, startPoint x: 589, startPoint y: 179, endPoint x: 498, endPoint y: 191, distance: 91.4
click at [498, 191] on div "Trying to reach [DOMAIN_NAME] Connected again... 0% clear filter new 1" at bounding box center [414, 187] width 829 height 375
click at [550, 66] on div "timeline settings" at bounding box center [548, 69] width 80 height 17
click at [0, 0] on div "Visible elements in timeline: Year Month Week visibility of weeknumbers Current…" at bounding box center [0, 0] width 0 height 0
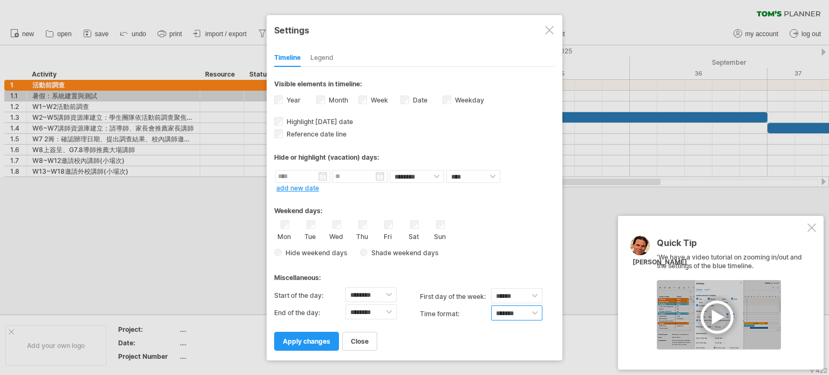
click at [536, 312] on select "******* *******" at bounding box center [516, 312] width 51 height 15
click at [524, 230] on div "Mon Tue Wed Thu Fri Sat Sun" at bounding box center [414, 230] width 281 height 20
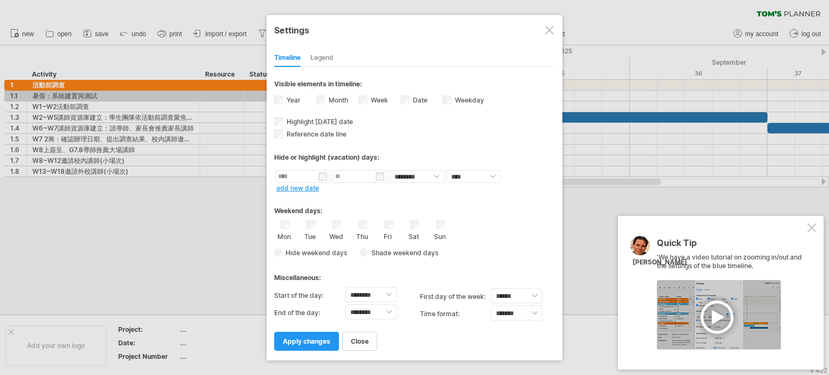
click at [334, 58] on div "Timeline Legend" at bounding box center [414, 55] width 281 height 23
click at [325, 58] on div "Legend" at bounding box center [321, 58] width 23 height 17
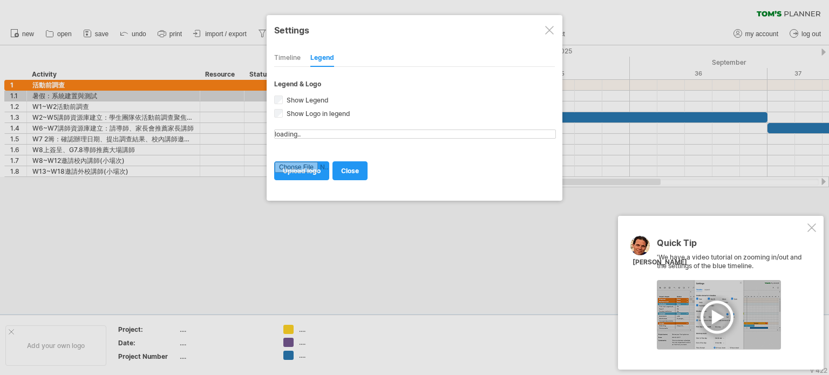
click at [325, 58] on div "Legend" at bounding box center [322, 58] width 24 height 17
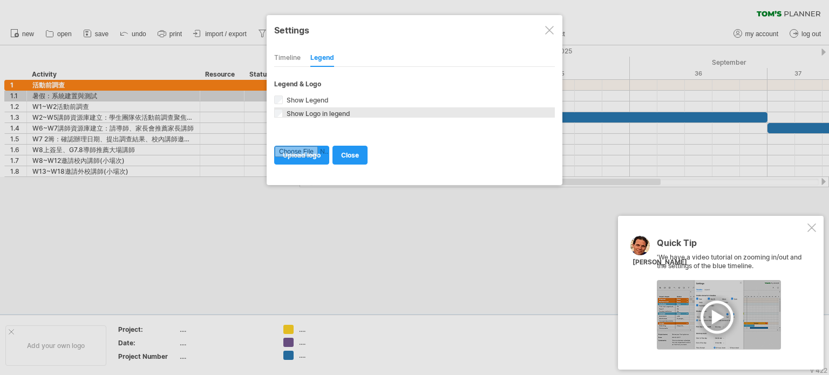
click at [317, 116] on span "Show Logo in legend" at bounding box center [317, 114] width 66 height 8
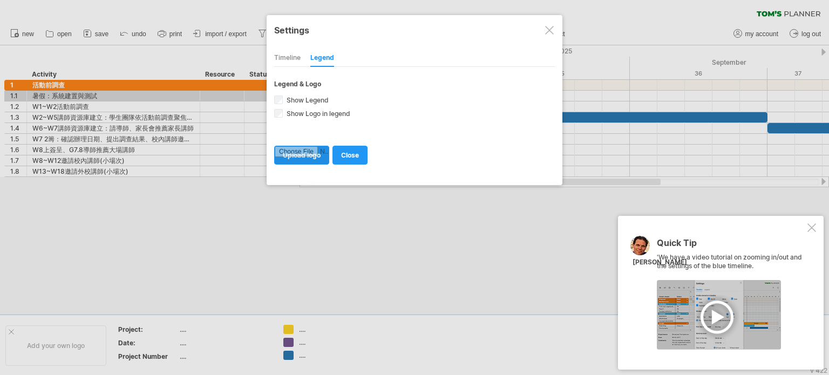
click at [305, 155] on input "file" at bounding box center [302, 155] width 54 height 18
click at [359, 159] on link "close" at bounding box center [349, 155] width 35 height 19
click at [359, 159] on div at bounding box center [563, 160] width 529 height 11
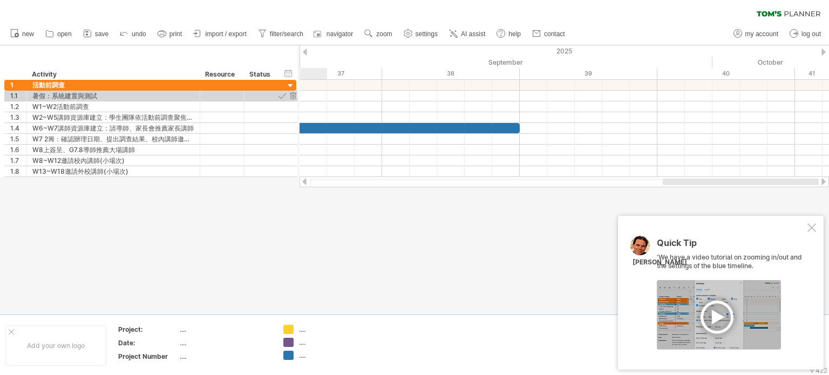
drag, startPoint x: 520, startPoint y: 180, endPoint x: 721, endPoint y: 203, distance: 202.1
click at [721, 203] on div "Trying to reach [DOMAIN_NAME] Connected again... 0% clear filter new 1" at bounding box center [414, 187] width 829 height 375
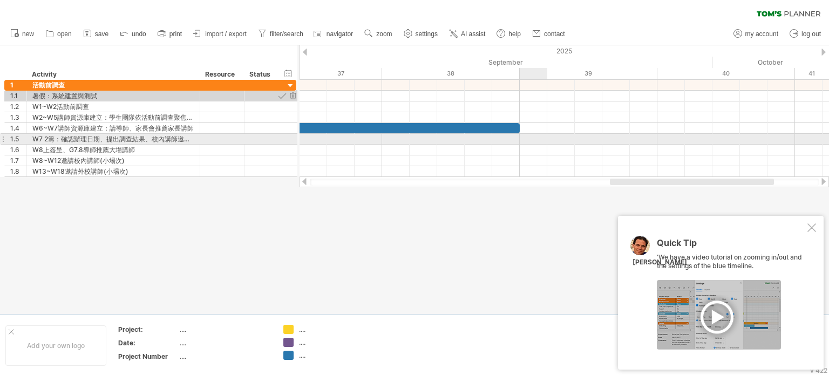
click at [534, 140] on div at bounding box center [563, 139] width 529 height 11
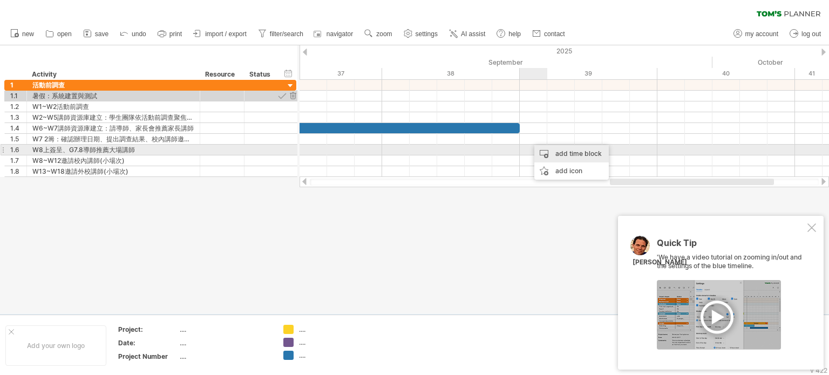
click at [556, 154] on div "add time block" at bounding box center [571, 153] width 74 height 17
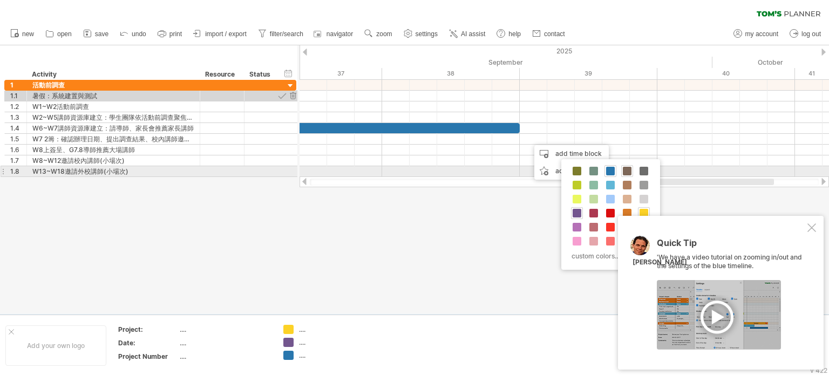
click at [625, 172] on span at bounding box center [627, 171] width 9 height 9
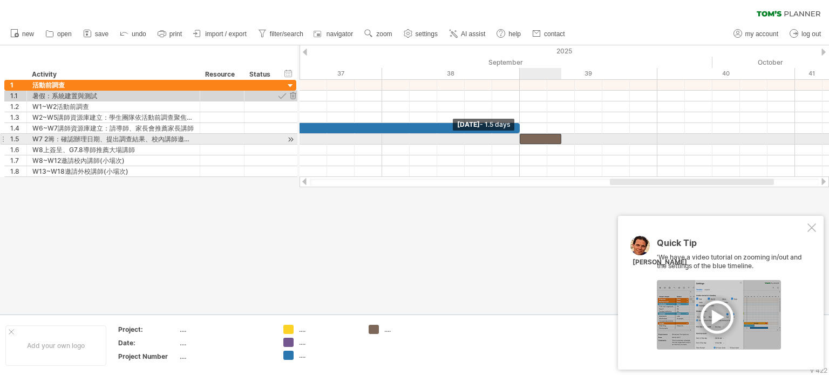
click at [524, 136] on div at bounding box center [540, 139] width 42 height 10
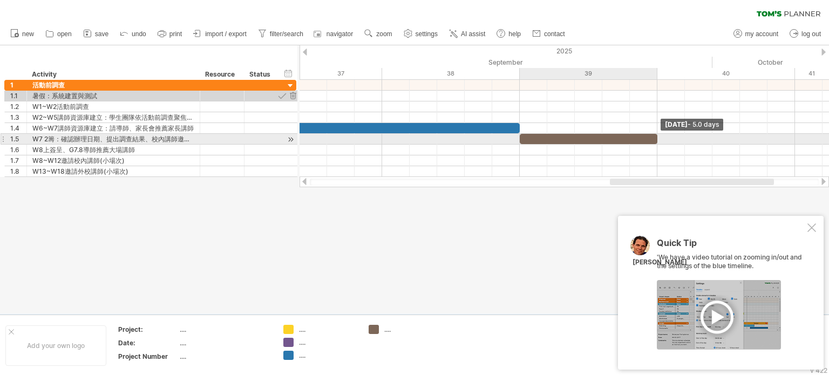
drag, startPoint x: 560, startPoint y: 140, endPoint x: 655, endPoint y: 139, distance: 94.9
click at [655, 139] on span at bounding box center [657, 139] width 4 height 10
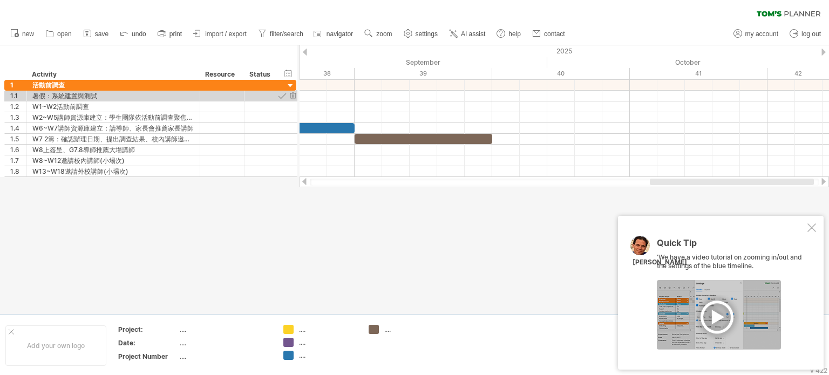
drag, startPoint x: 641, startPoint y: 182, endPoint x: 681, endPoint y: 182, distance: 39.9
click at [681, 182] on div at bounding box center [731, 182] width 164 height 6
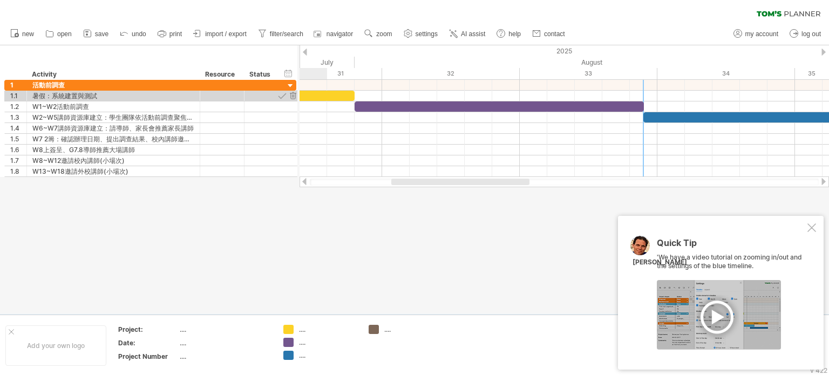
drag, startPoint x: 637, startPoint y: 183, endPoint x: 401, endPoint y: 179, distance: 235.2
click at [401, 179] on div at bounding box center [460, 182] width 138 height 6
click at [401, 178] on div at bounding box center [563, 181] width 529 height 11
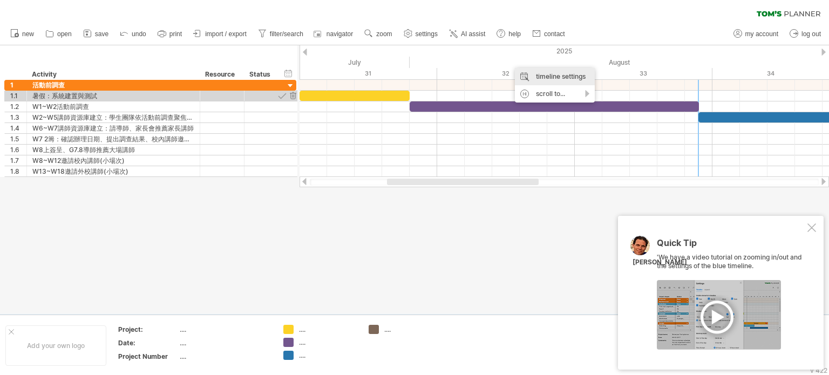
click at [531, 76] on div "timeline settings" at bounding box center [555, 76] width 80 height 17
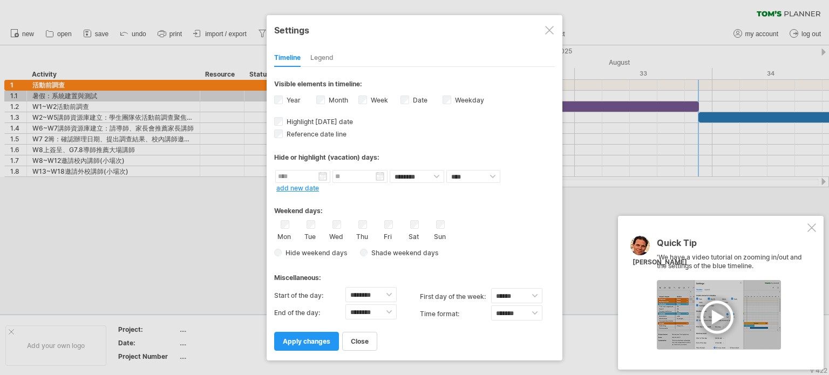
click at [414, 100] on label "Date visibility of date Currently there is not enough space horizontally to dis…" at bounding box center [419, 100] width 17 height 8
click at [410, 100] on div "Date visibility of date Currently there is not enough space horizontally to dis…" at bounding box center [421, 101] width 42 height 15
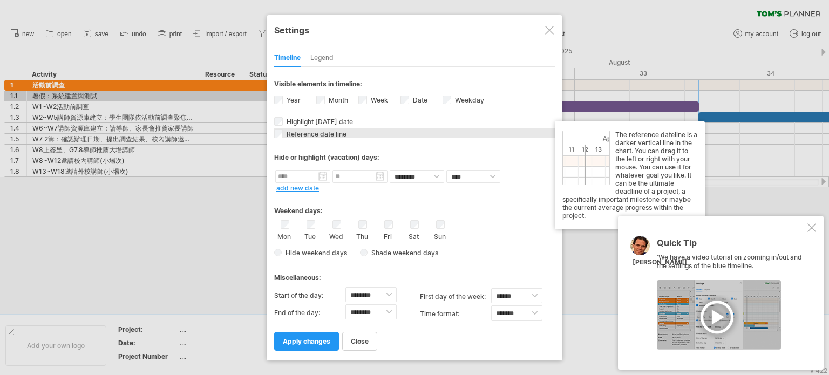
click at [309, 133] on span "Reference date line" at bounding box center [315, 134] width 62 height 8
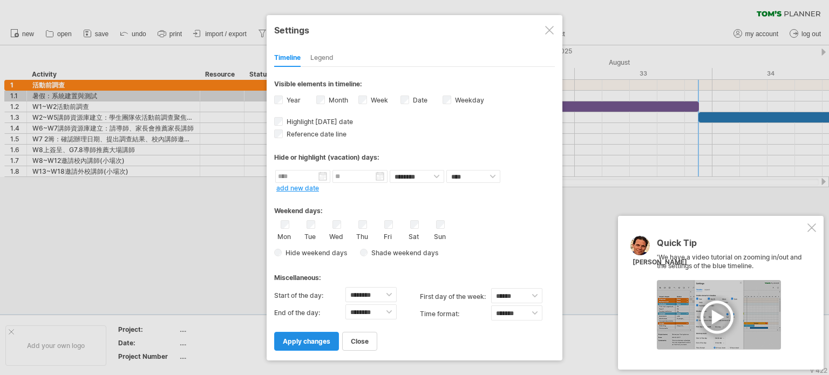
click at [313, 336] on link "apply changes" at bounding box center [306, 341] width 65 height 19
click at [313, 336] on td ".... .... ...." at bounding box center [320, 346] width 85 height 42
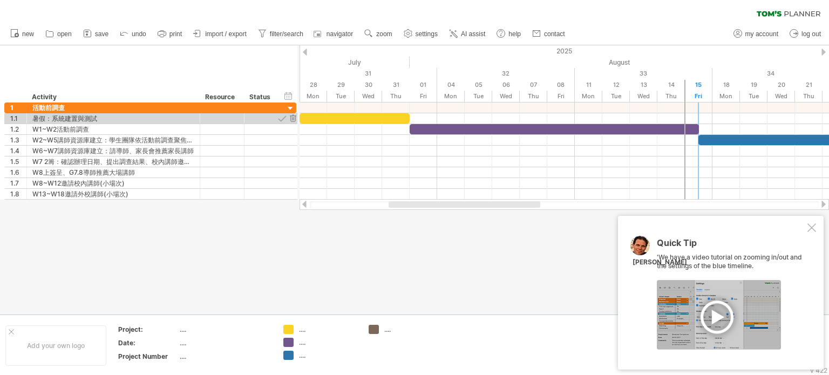
click at [491, 202] on div at bounding box center [464, 204] width 152 height 6
click at [508, 54] on div "2025" at bounding box center [740, 50] width 2586 height 11
click at [422, 93] on div "Fri" at bounding box center [423, 96] width 28 height 11
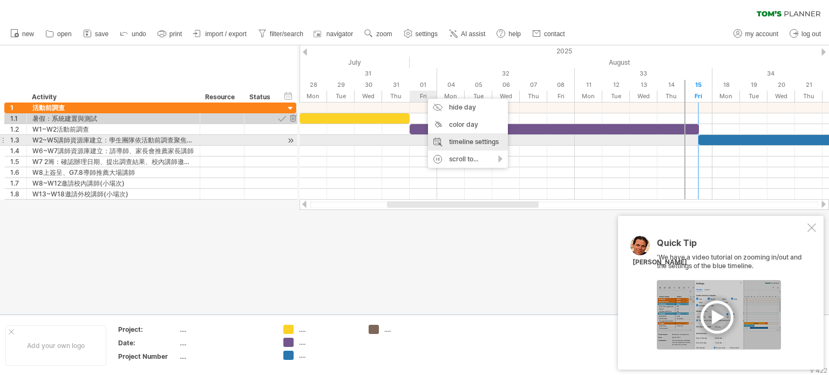
click at [460, 144] on div "timeline settings" at bounding box center [468, 141] width 80 height 17
click at [0, 0] on div "Hide or highlight (vacation) days:" at bounding box center [0, 0] width 0 height 0
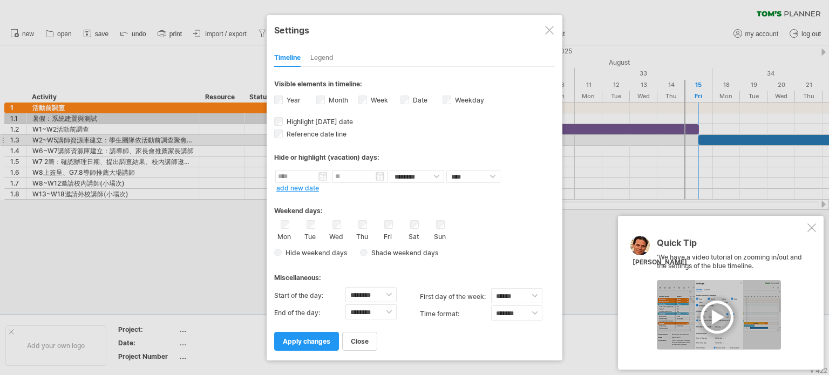
click at [550, 30] on div at bounding box center [549, 30] width 9 height 9
click at [550, 30] on span "contact" at bounding box center [554, 34] width 21 height 8
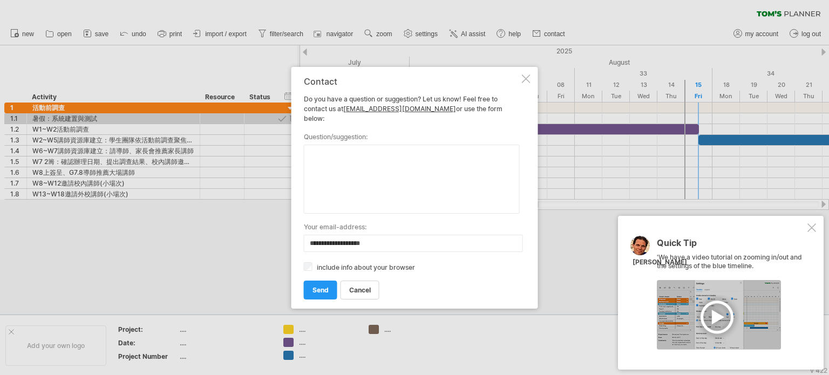
click at [529, 88] on div "**********" at bounding box center [414, 188] width 247 height 242
click at [529, 83] on div at bounding box center [526, 78] width 9 height 9
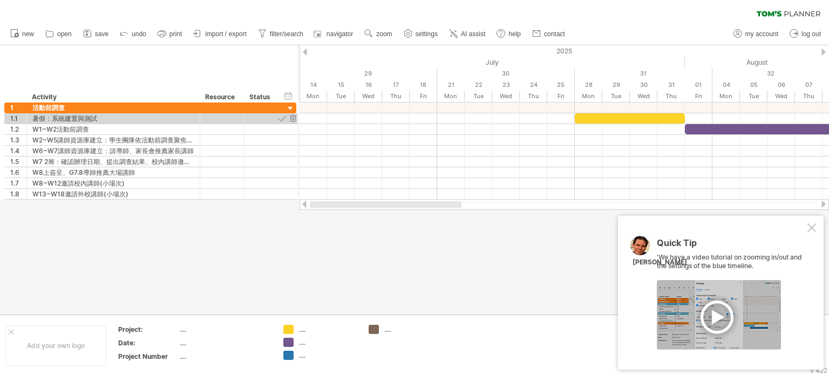
drag, startPoint x: 479, startPoint y: 205, endPoint x: 306, endPoint y: 213, distance: 172.8
click at [306, 213] on div "Trying to reach [DOMAIN_NAME] Connected again... 0% clear filter new 1" at bounding box center [414, 187] width 829 height 375
click at [306, 213] on div at bounding box center [414, 179] width 829 height 269
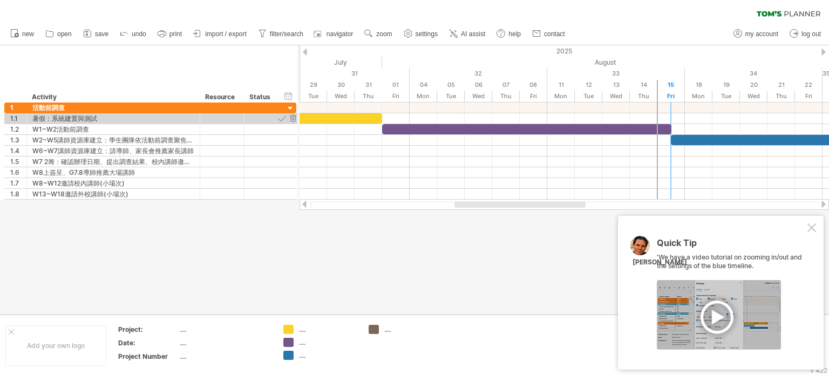
drag, startPoint x: 427, startPoint y: 202, endPoint x: 513, endPoint y: 207, distance: 85.9
click at [513, 207] on div at bounding box center [519, 204] width 131 height 6
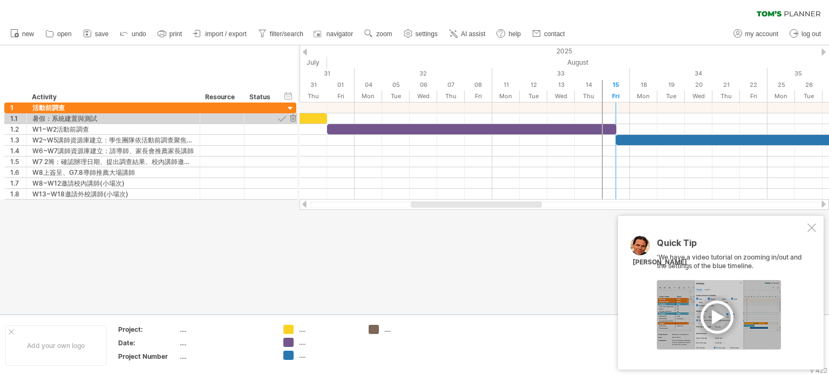
click at [808, 227] on div at bounding box center [811, 227] width 9 height 9
click at [808, 227] on div at bounding box center [414, 179] width 829 height 269
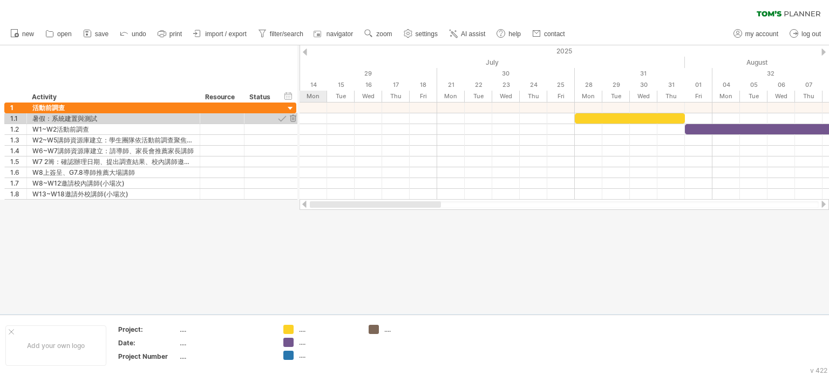
drag, startPoint x: 511, startPoint y: 204, endPoint x: 394, endPoint y: 224, distance: 118.2
click at [394, 224] on div "Trying to reach [DOMAIN_NAME] Connected again... 0% clear filter new 1" at bounding box center [414, 187] width 829 height 375
click at [394, 224] on div at bounding box center [414, 179] width 829 height 269
click at [675, 88] on div "timeline settings" at bounding box center [690, 87] width 80 height 17
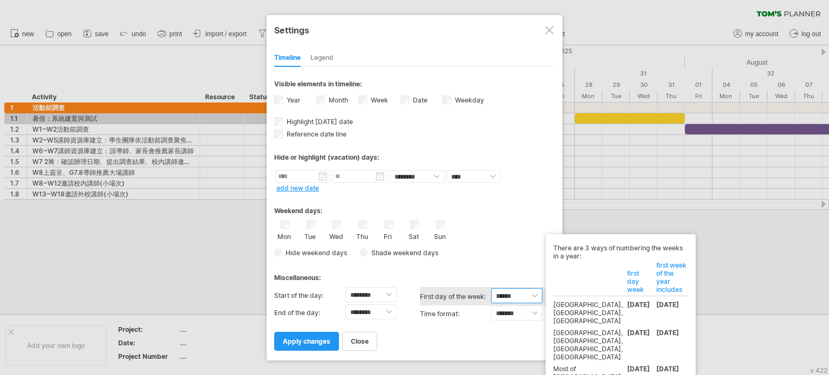
click at [537, 291] on select "****** ****** ********" at bounding box center [516, 295] width 51 height 15
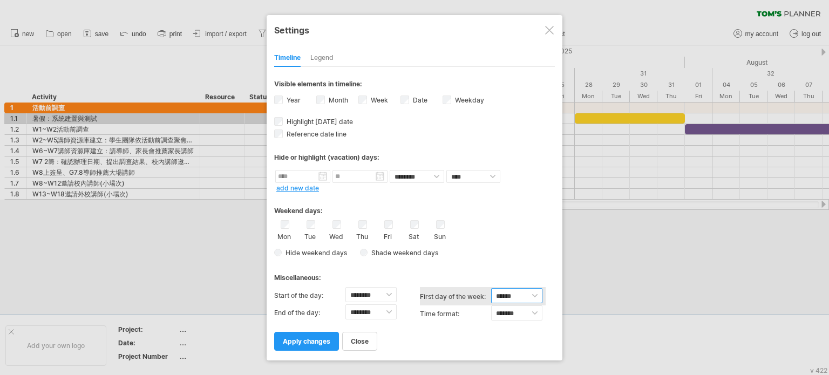
click at [531, 293] on select "****** ****** ********" at bounding box center [516, 295] width 51 height 15
click at [491, 288] on select "****** ****** ********" at bounding box center [516, 295] width 51 height 15
click at [537, 295] on select "****** ****** ********" at bounding box center [516, 295] width 51 height 15
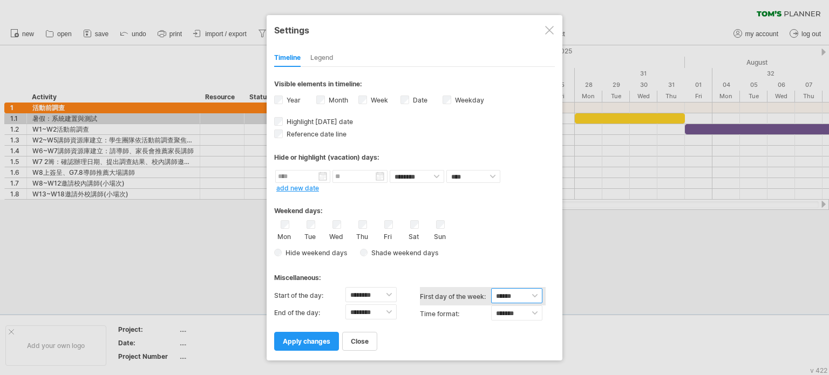
click at [537, 295] on select "****** ****** ********" at bounding box center [516, 295] width 51 height 15
click at [491, 288] on select "****** ****** ********" at bounding box center [516, 295] width 51 height 15
click at [436, 174] on select "******** ********" at bounding box center [416, 176] width 54 height 13
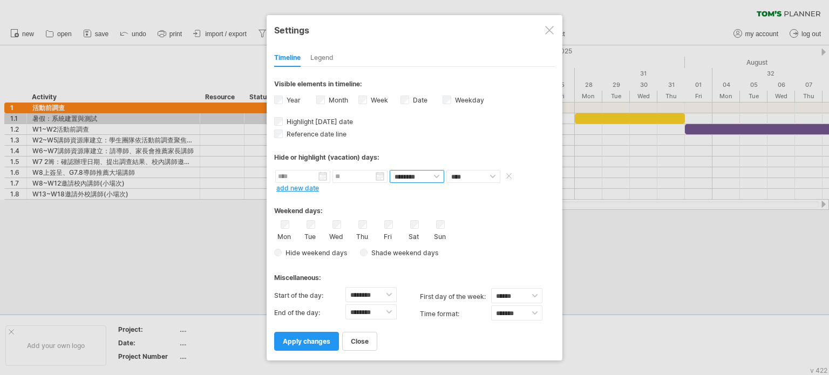
click at [436, 174] on select "******** ********" at bounding box center [416, 176] width 54 height 13
select select "*"
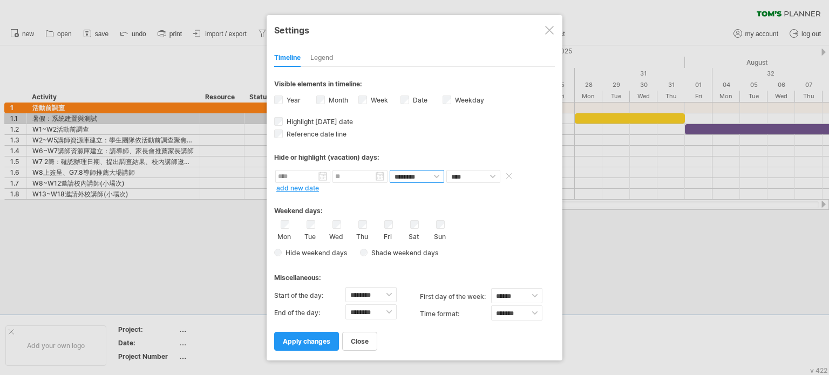
click at [389, 170] on select "******** ********" at bounding box center [416, 176] width 54 height 13
click at [312, 187] on link "add new date" at bounding box center [297, 188] width 43 height 8
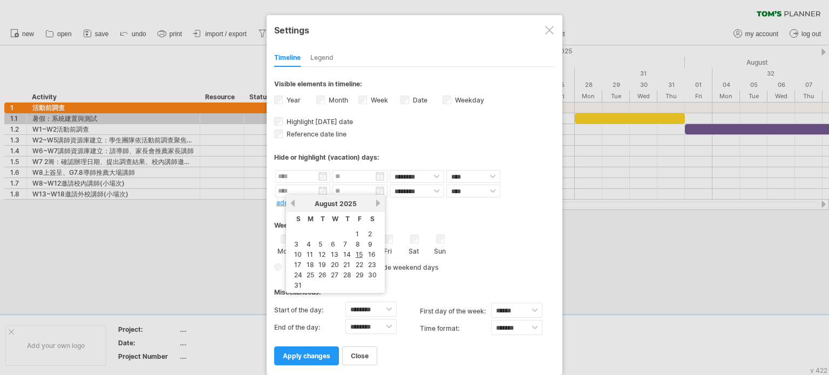
click at [376, 206] on link "next" at bounding box center [378, 203] width 8 height 8
click at [306, 234] on link "1" at bounding box center [307, 234] width 5 height 10
type input "********"
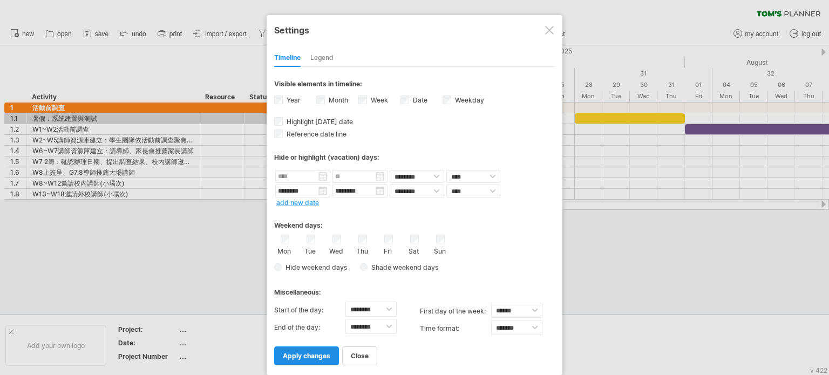
click at [324, 358] on span "apply changes" at bounding box center [306, 356] width 47 height 8
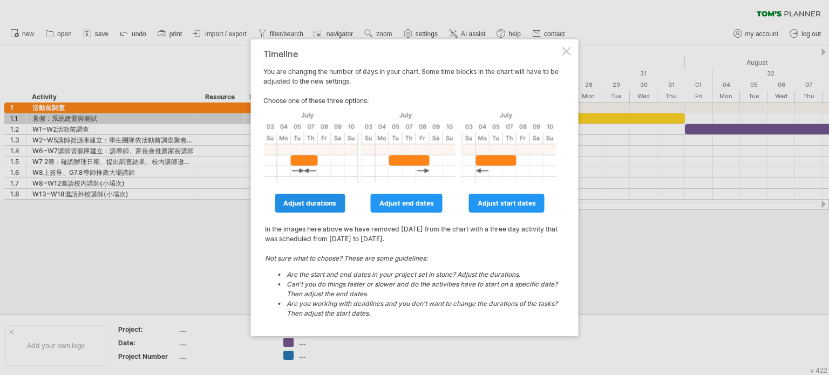
click at [312, 206] on span "adjust durations" at bounding box center [309, 203] width 53 height 8
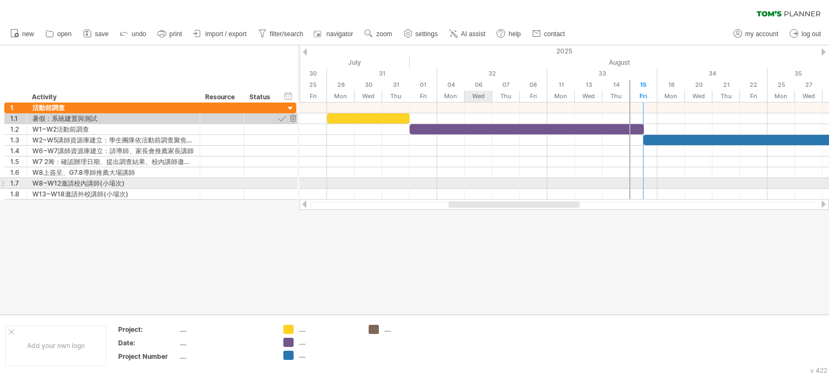
drag, startPoint x: 424, startPoint y: 203, endPoint x: 483, endPoint y: 184, distance: 61.6
click at [483, 184] on div "Trying to reach [DOMAIN_NAME] Connected again... 0% clear filter new 1" at bounding box center [414, 187] width 829 height 375
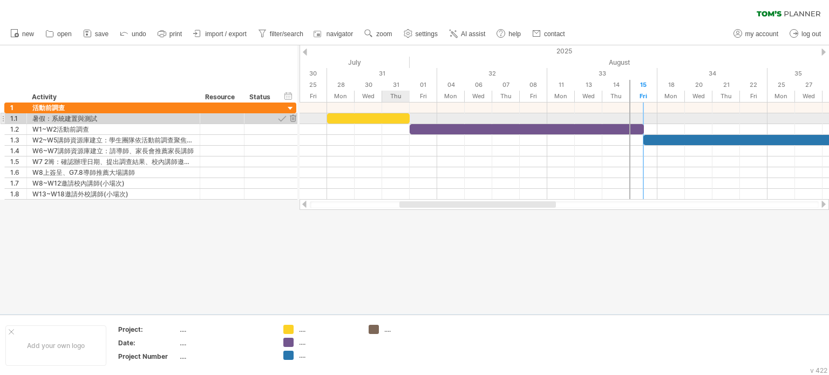
click at [408, 120] on span at bounding box center [409, 118] width 4 height 10
click at [408, 118] on span at bounding box center [409, 118] width 4 height 10
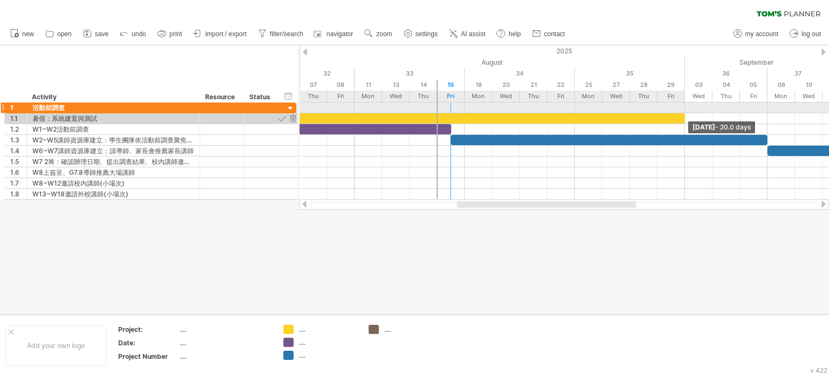
drag, startPoint x: 409, startPoint y: 120, endPoint x: 680, endPoint y: 110, distance: 270.5
click at [680, 110] on div "[DATE] - 20.0 days [DATE] - 1.5 days" at bounding box center [563, 150] width 529 height 97
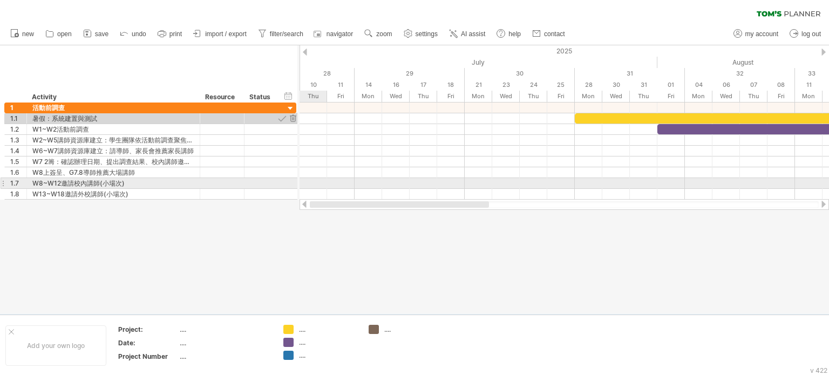
drag, startPoint x: 597, startPoint y: 202, endPoint x: 225, endPoint y: 186, distance: 371.5
click at [233, 186] on div "Trying to reach [DOMAIN_NAME] Connected again... 0% clear filter new 1" at bounding box center [414, 187] width 829 height 375
